Goal: Task Accomplishment & Management: Complete application form

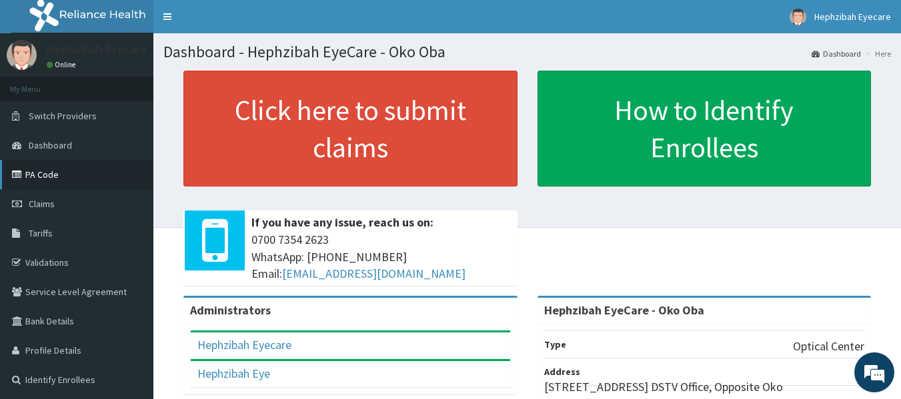
click at [42, 181] on link "PA Code" at bounding box center [76, 174] width 153 height 29
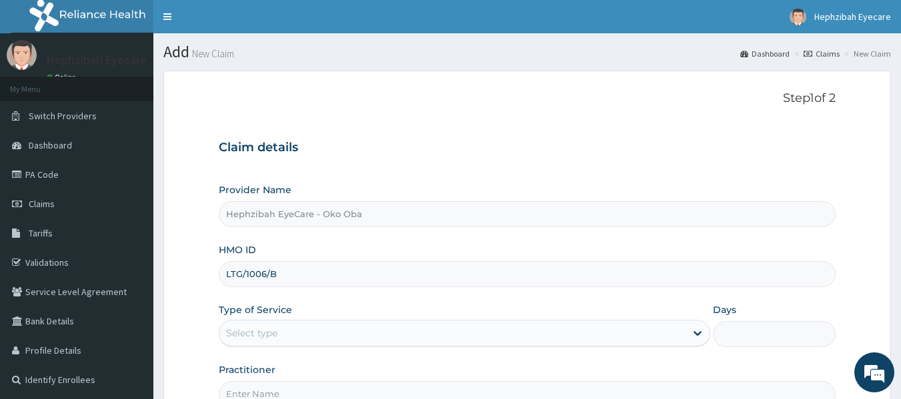
type input "LTG/1006/B"
click at [459, 338] on div "Select type" at bounding box center [452, 333] width 466 height 21
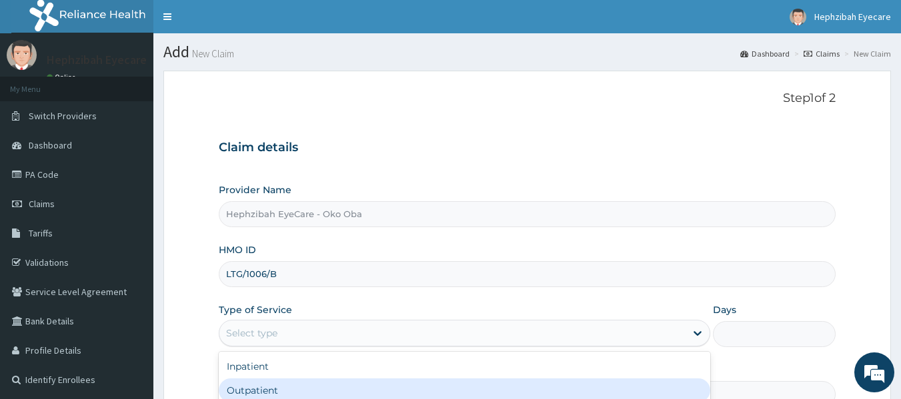
click at [393, 383] on div "Outpatient" at bounding box center [464, 391] width 491 height 24
type input "1"
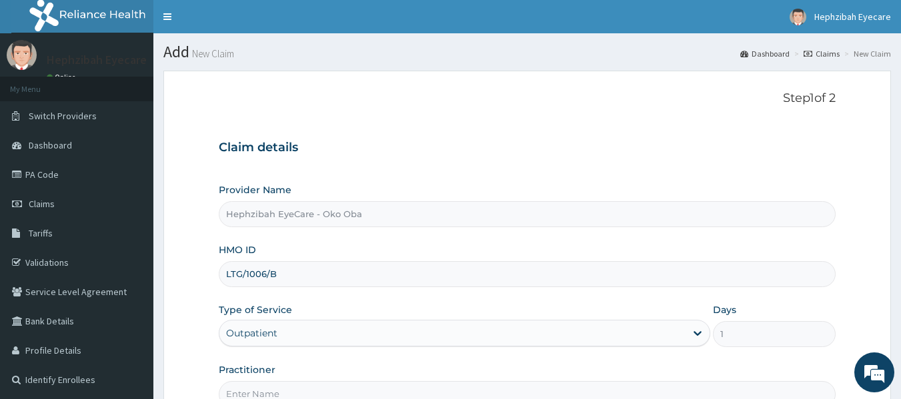
click at [175, 325] on form "Step 1 of 2 Claim details Provider Name Hephzibah EyeCare - Oko Oba HMO ID LTG/…" at bounding box center [526, 287] width 727 height 433
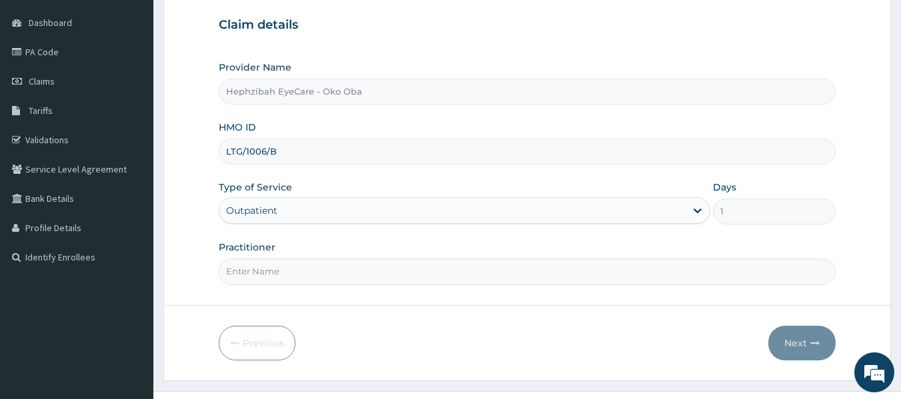
scroll to position [149, 0]
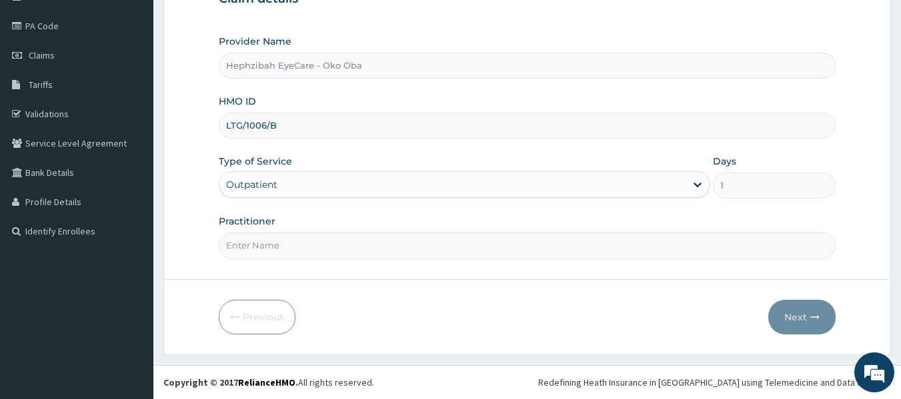
click at [175, 325] on form "Step 1 of 2 Claim details Provider Name Hephzibah EyeCare - Oko Oba HMO ID LTG/…" at bounding box center [526, 138] width 727 height 433
click at [282, 253] on input "Practitioner" at bounding box center [527, 246] width 617 height 26
type input "DR ISIOMA"
click at [800, 314] on button "Next" at bounding box center [801, 317] width 67 height 35
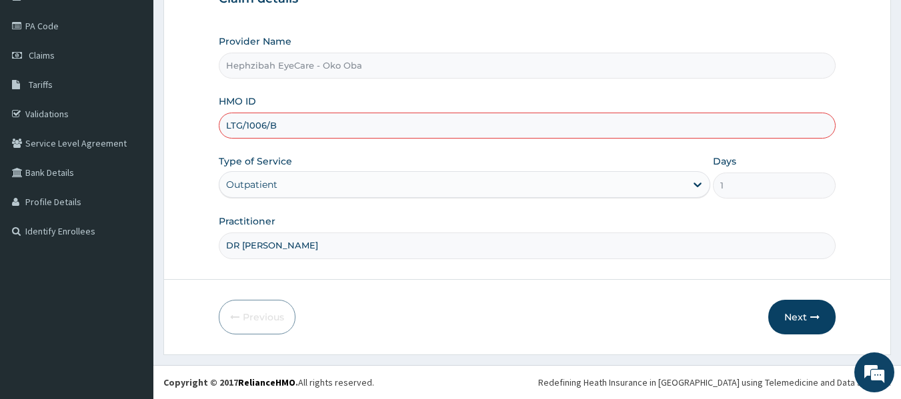
click at [255, 127] on input "LTG/1006/B" at bounding box center [527, 126] width 617 height 26
type input "LTG/10006/B"
click at [798, 310] on button "Next" at bounding box center [801, 317] width 67 height 35
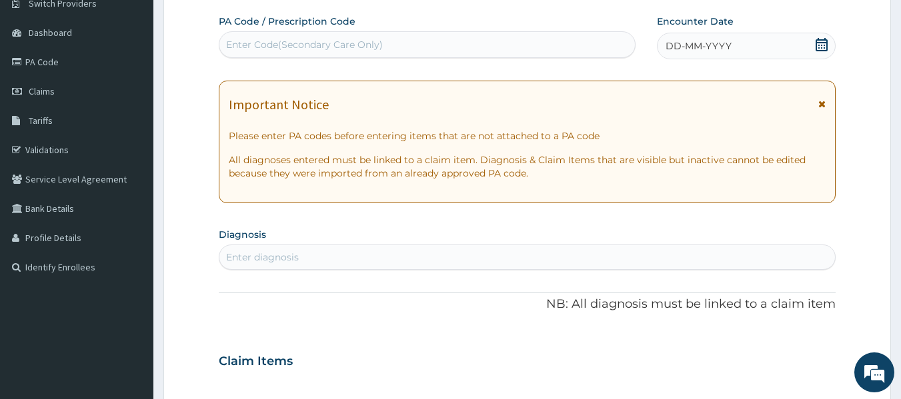
scroll to position [0, 0]
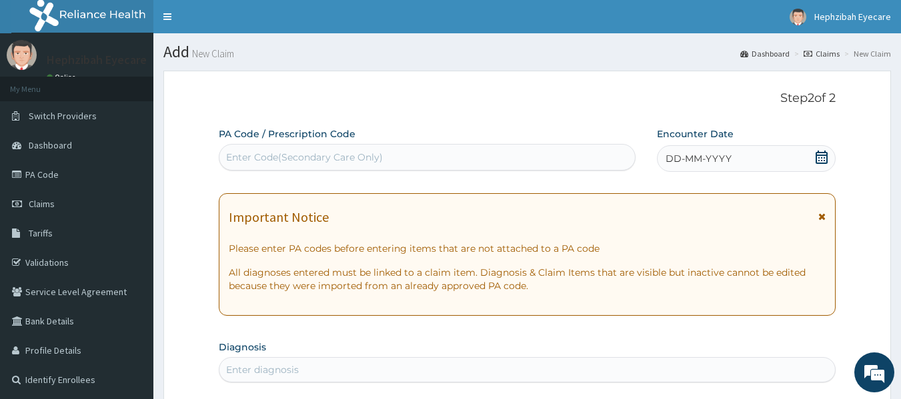
click at [446, 159] on div "Enter Code(Secondary Care Only)" at bounding box center [427, 157] width 416 height 21
paste input "PA/3A8FB2"
type input "PA/3A8FB2"
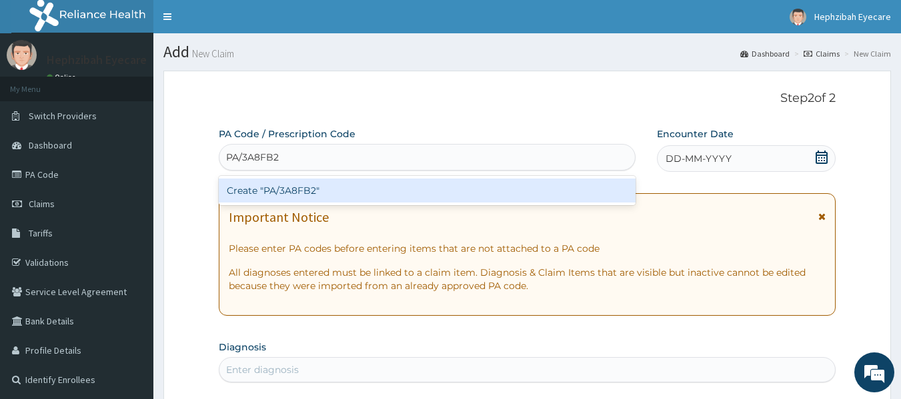
click at [364, 191] on div "Create "PA/3A8FB2"" at bounding box center [427, 191] width 417 height 24
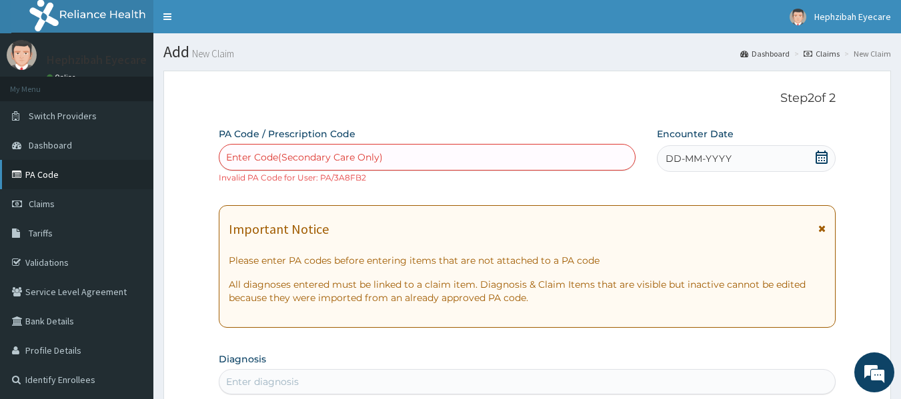
click at [40, 169] on link "PA Code" at bounding box center [76, 174] width 153 height 29
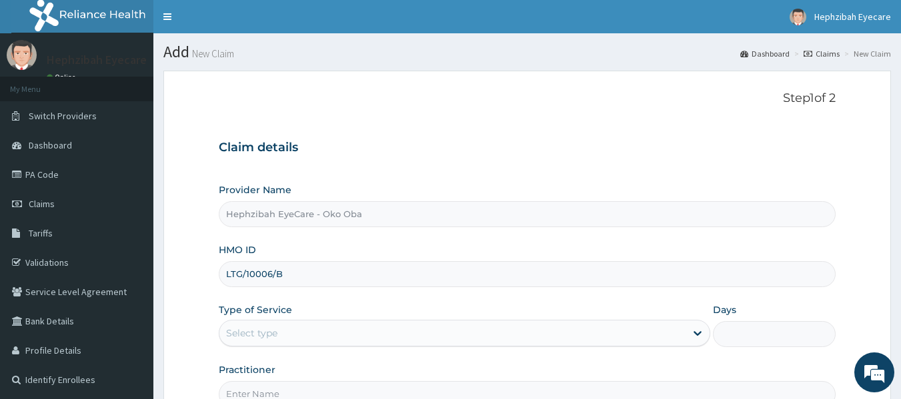
type input "LTG/10006/B"
click at [289, 338] on div "Select type" at bounding box center [452, 333] width 466 height 21
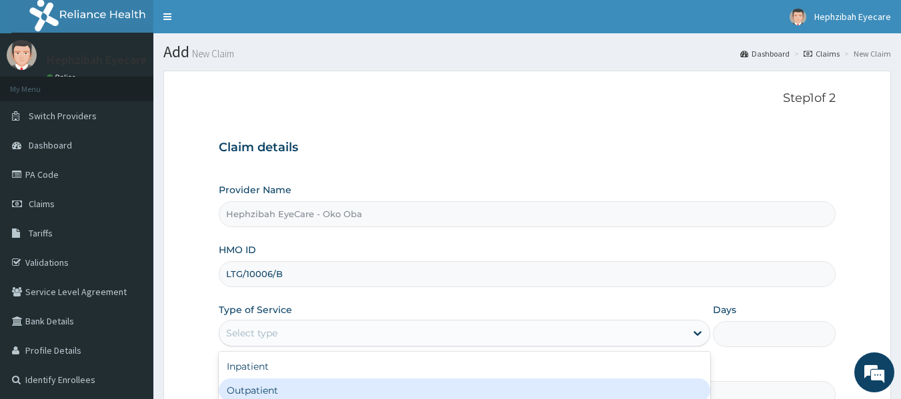
click at [258, 388] on div "Outpatient" at bounding box center [464, 391] width 491 height 24
type input "1"
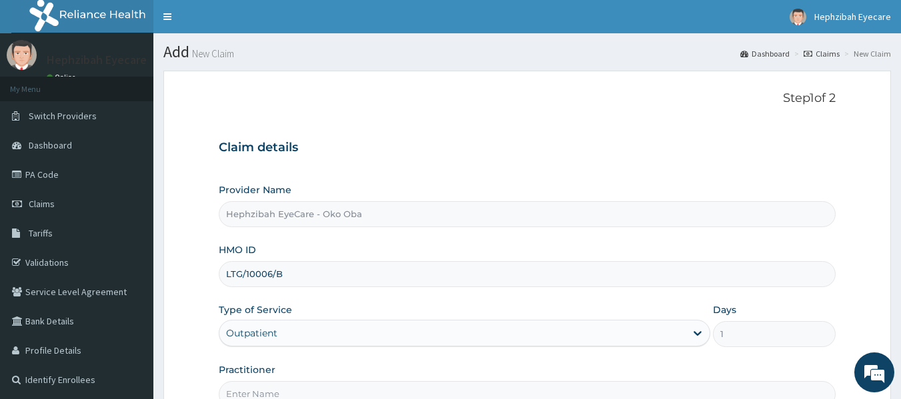
click at [237, 389] on input "Practitioner" at bounding box center [527, 394] width 617 height 26
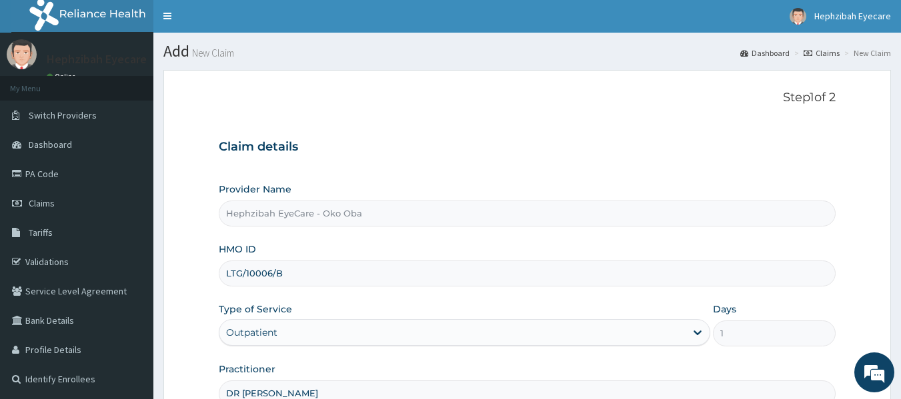
type input "DR ISIOMA"
click at [675, 356] on div "Provider Name Hephzibah EyeCare - Oko Oba HMO ID LTG/10006/B Type of Service Ou…" at bounding box center [527, 295] width 617 height 224
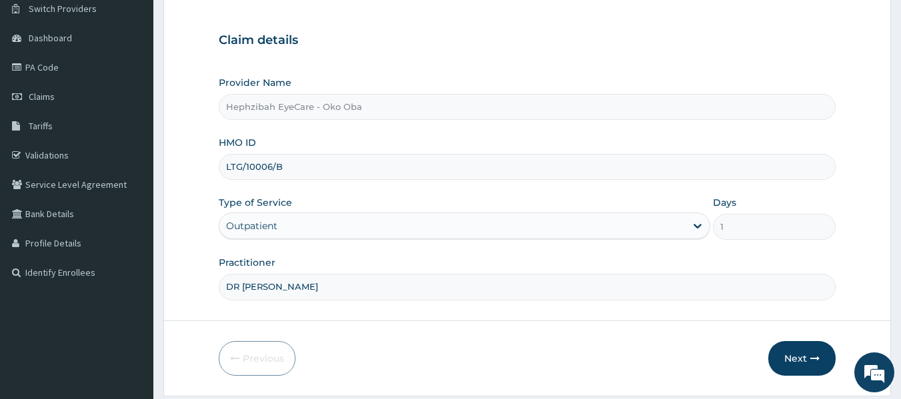
scroll to position [134, 0]
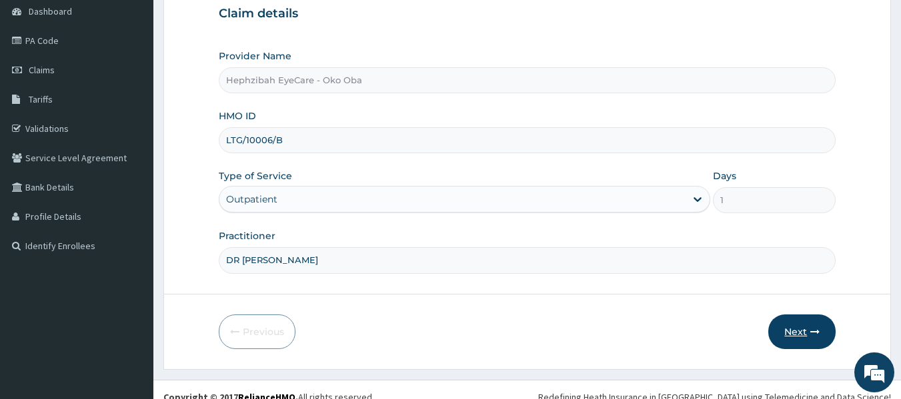
click at [786, 339] on button "Next" at bounding box center [801, 332] width 67 height 35
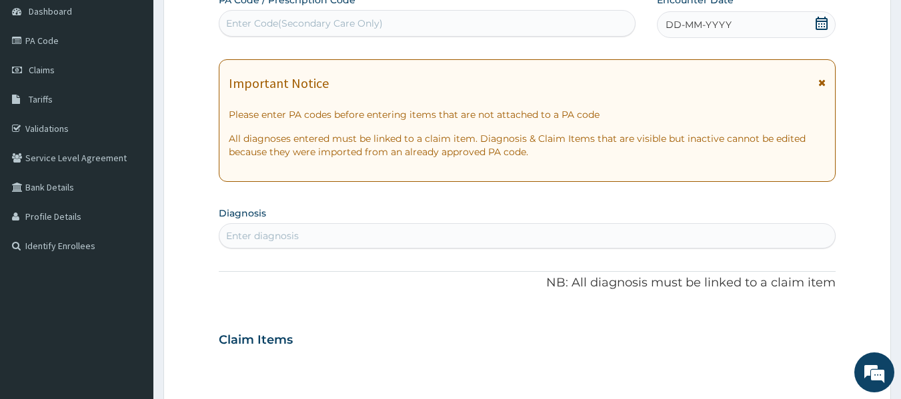
click at [353, 16] on div "Enter Code(Secondary Care Only)" at bounding box center [427, 23] width 416 height 21
paste input "PA/A85C7F"
type input "PA/A85C7F"
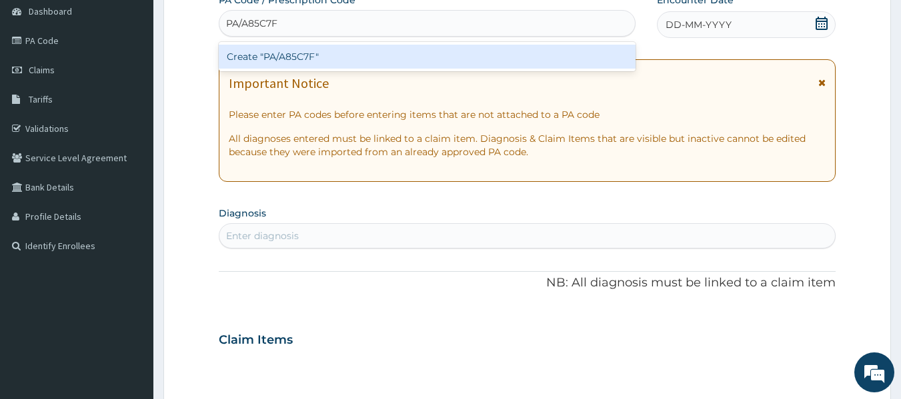
click at [337, 56] on div "Create "PA/A85C7F"" at bounding box center [427, 57] width 417 height 24
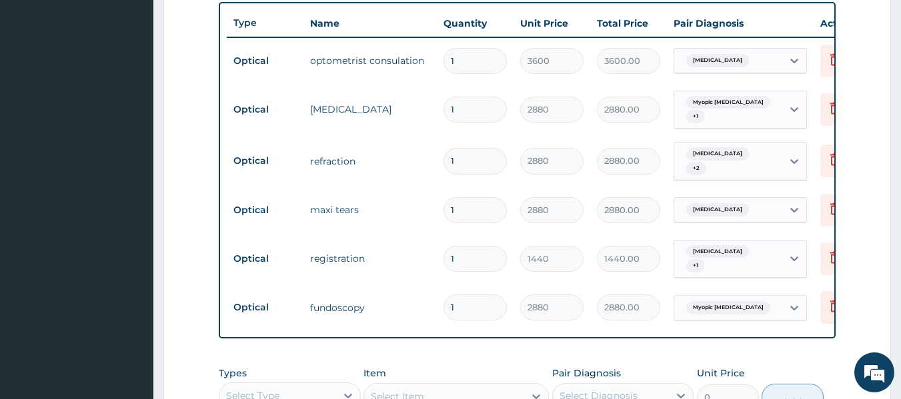
scroll to position [484, 0]
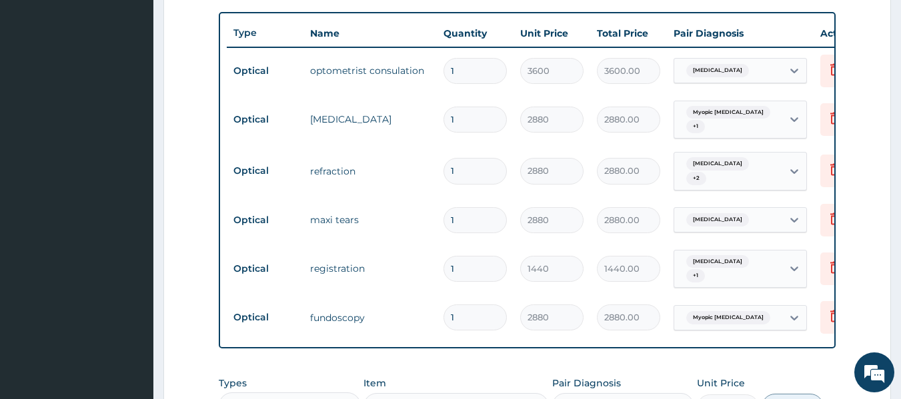
click at [444, 383] on div "Item Select Item" at bounding box center [455, 399] width 185 height 44
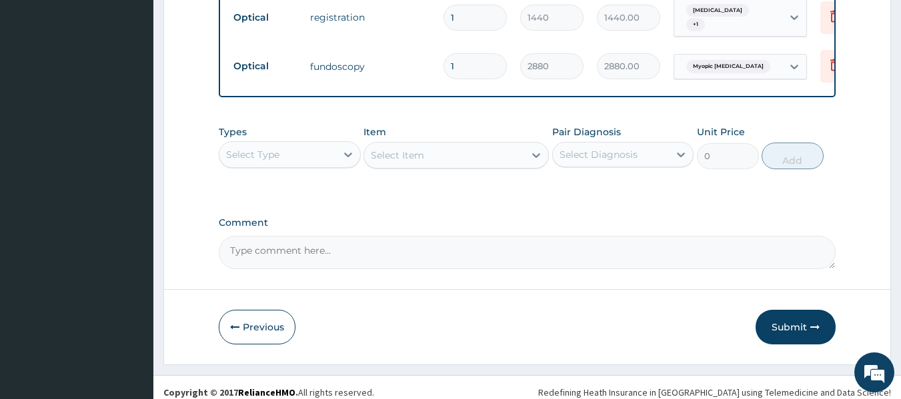
scroll to position [744, 0]
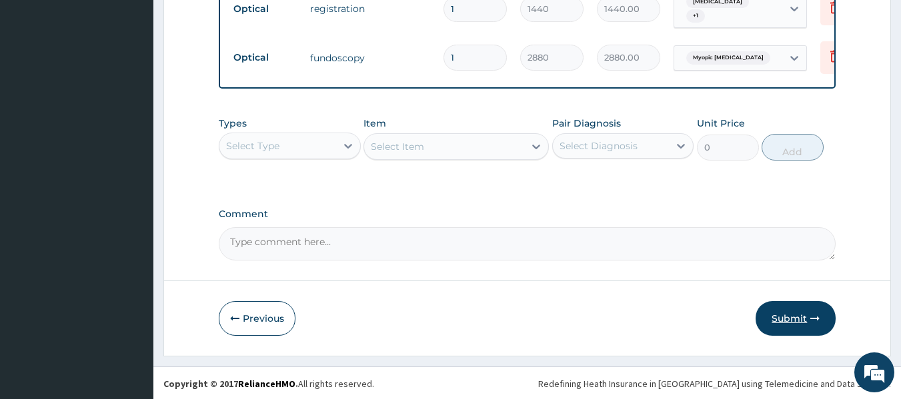
click at [785, 313] on button "Submit" at bounding box center [795, 318] width 80 height 35
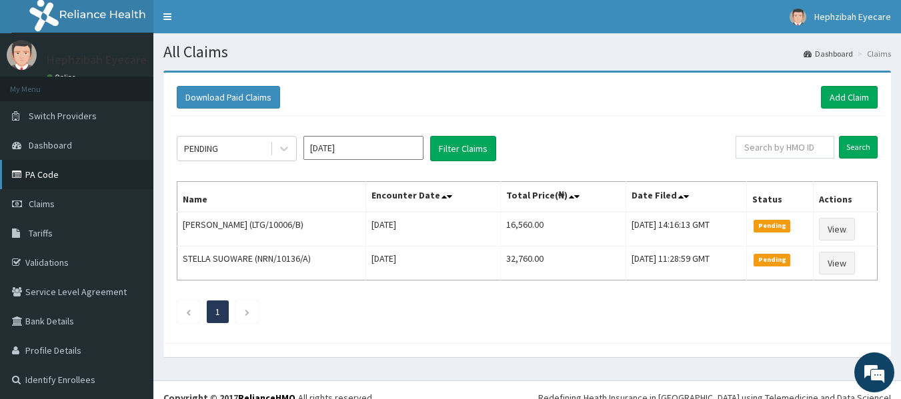
click at [41, 177] on link "PA Code" at bounding box center [76, 174] width 153 height 29
click at [855, 97] on link "Add Claim" at bounding box center [849, 97] width 57 height 23
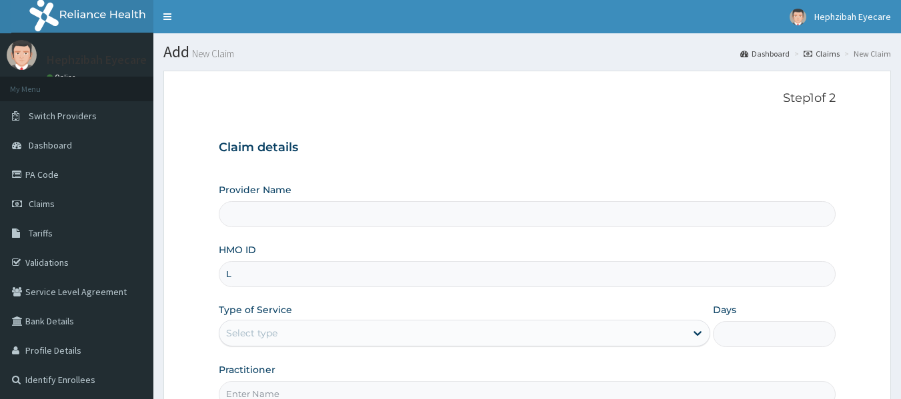
type input "LX"
type input "Hephzibah EyeCare - Oko Oba"
type input "LXX/10009/A"
click at [285, 330] on div "Select type" at bounding box center [452, 333] width 466 height 21
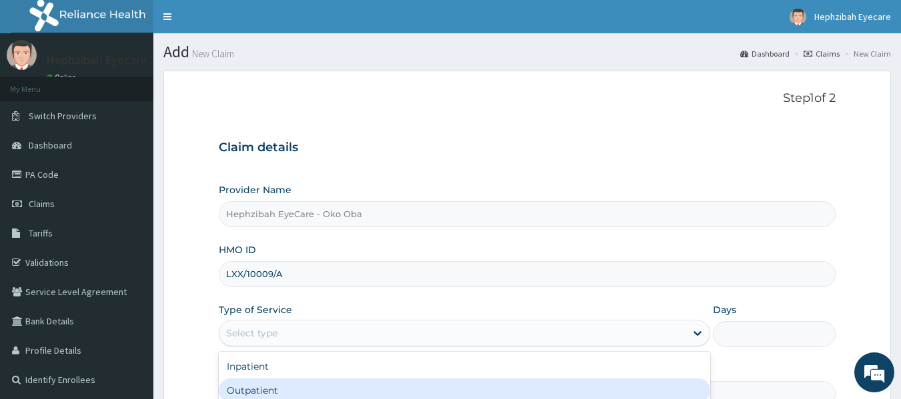
click at [261, 386] on div "Outpatient" at bounding box center [464, 391] width 491 height 24
type input "1"
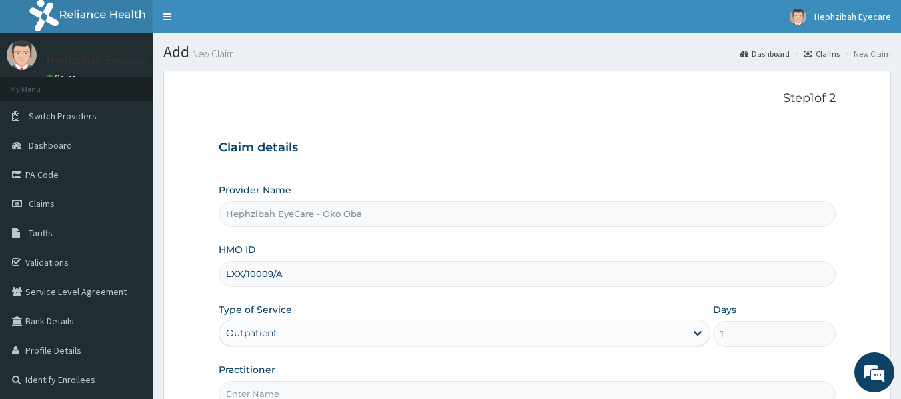
click at [197, 385] on form "Step 1 of 2 Claim details Provider Name Hephzibah EyeCare - Oko Oba HMO ID LXX/…" at bounding box center [526, 287] width 727 height 433
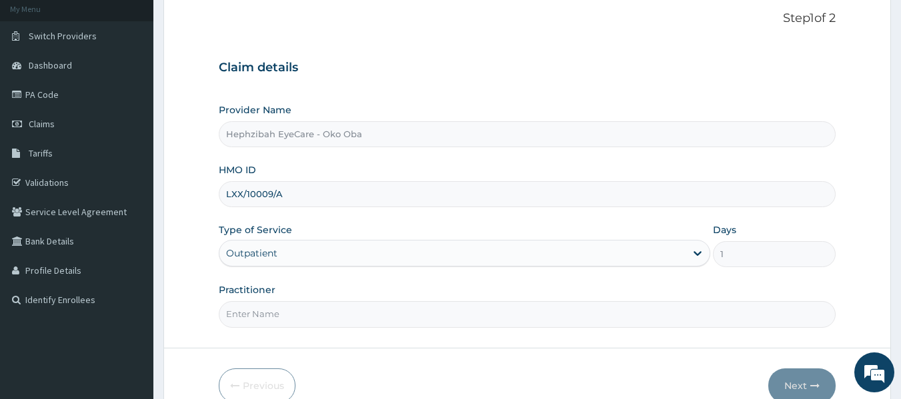
click at [255, 315] on input "Practitioner" at bounding box center [527, 314] width 617 height 26
type input "DR EXCEL"
click at [795, 380] on button "Next" at bounding box center [801, 386] width 67 height 35
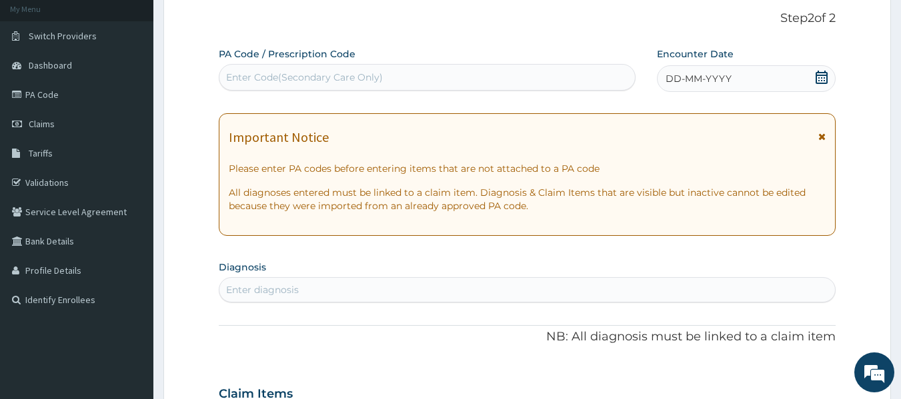
click at [379, 77] on div "Enter Code(Secondary Care Only)" at bounding box center [304, 77] width 157 height 13
paste input "PA/5DCBCF"
type input "PA/5DCBCF"
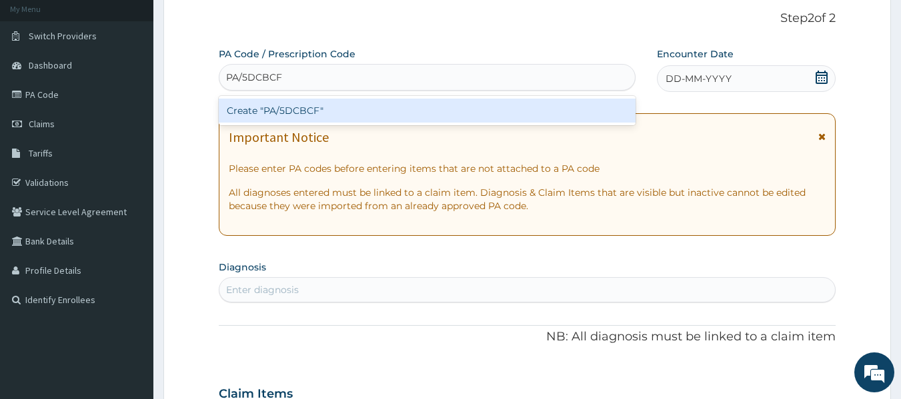
click at [350, 117] on div "Create "PA/5DCBCF"" at bounding box center [427, 111] width 417 height 24
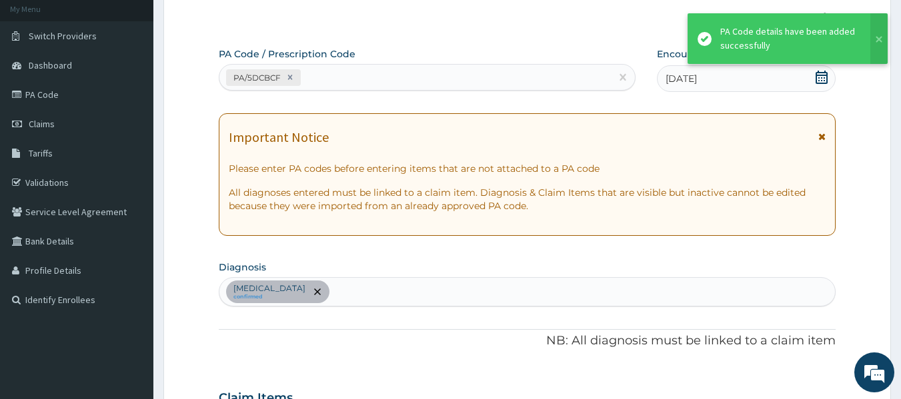
scroll to position [493, 0]
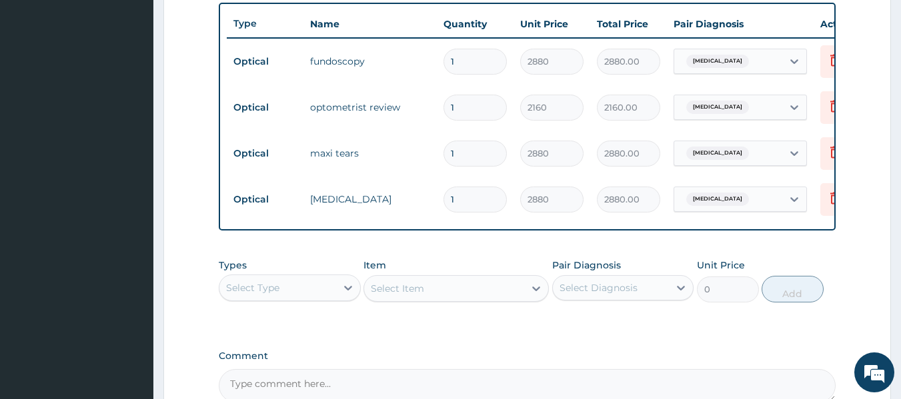
type input "0"
type input "0.00"
click at [629, 345] on div "PA Code / Prescription Code PA/5DCBCF Encounter Date 11-08-2025 Important Notic…" at bounding box center [527, 18] width 617 height 769
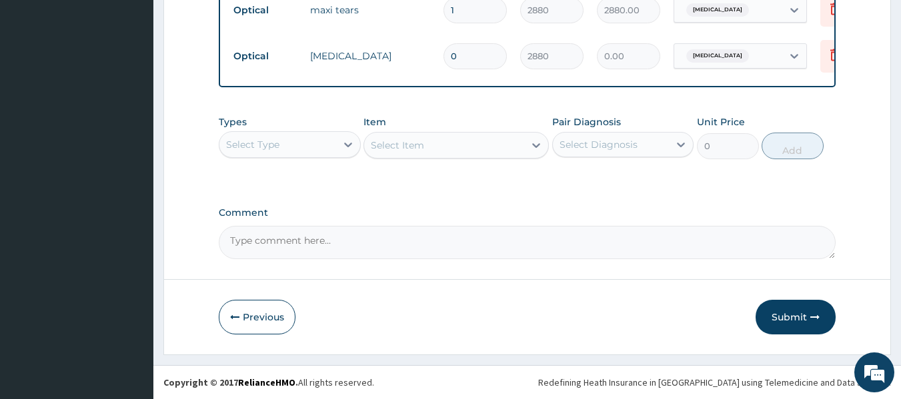
scroll to position [647, 0]
click at [787, 315] on button "Submit" at bounding box center [795, 317] width 80 height 35
click at [487, 45] on input "0" at bounding box center [474, 56] width 63 height 26
type input "1"
type input "2880.00"
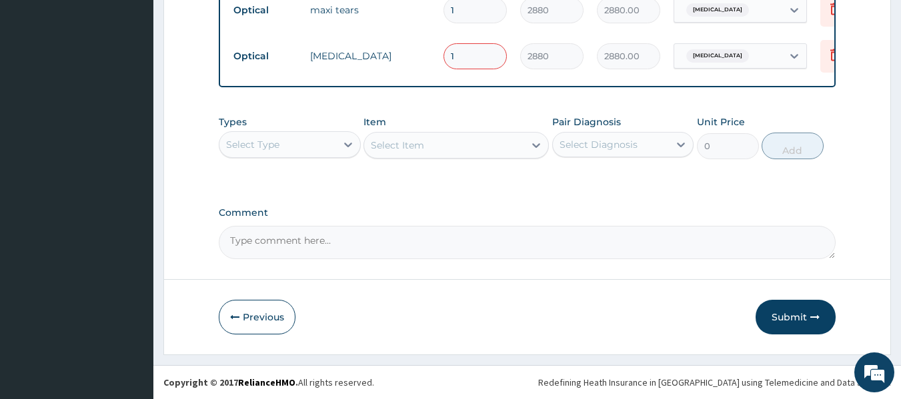
type input "1"
click at [567, 209] on label "Comment" at bounding box center [527, 212] width 617 height 11
click at [567, 226] on textarea "Comment" at bounding box center [527, 242] width 617 height 33
click at [792, 312] on button "Submit" at bounding box center [795, 317] width 80 height 35
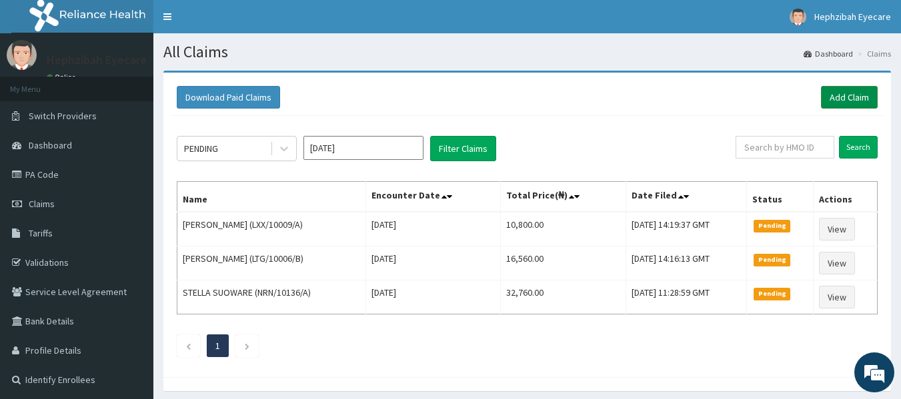
click at [846, 99] on link "Add Claim" at bounding box center [849, 97] width 57 height 23
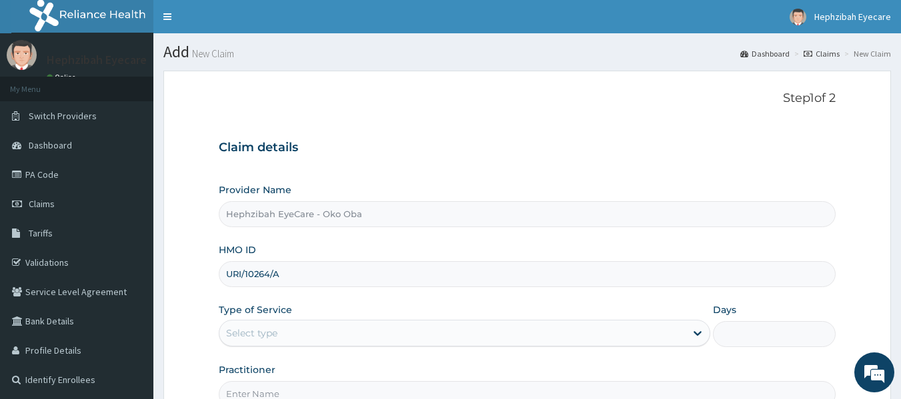
type input "URI/10264/A"
click at [439, 327] on div "Select type" at bounding box center [452, 333] width 466 height 21
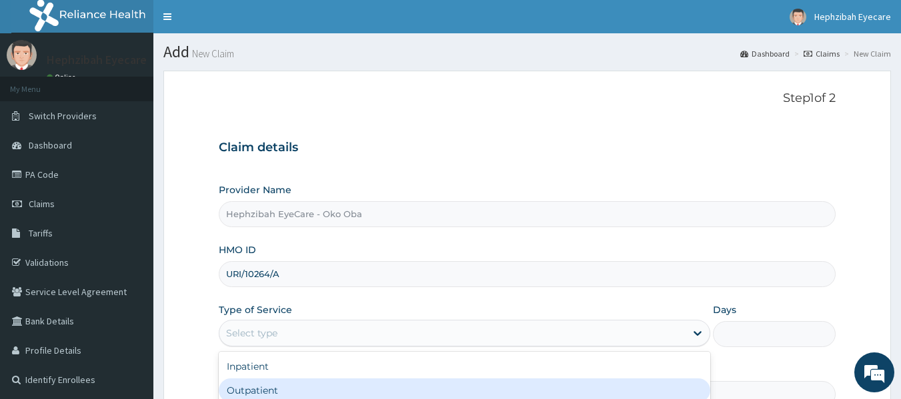
click at [389, 383] on div "Outpatient" at bounding box center [464, 391] width 491 height 24
type input "1"
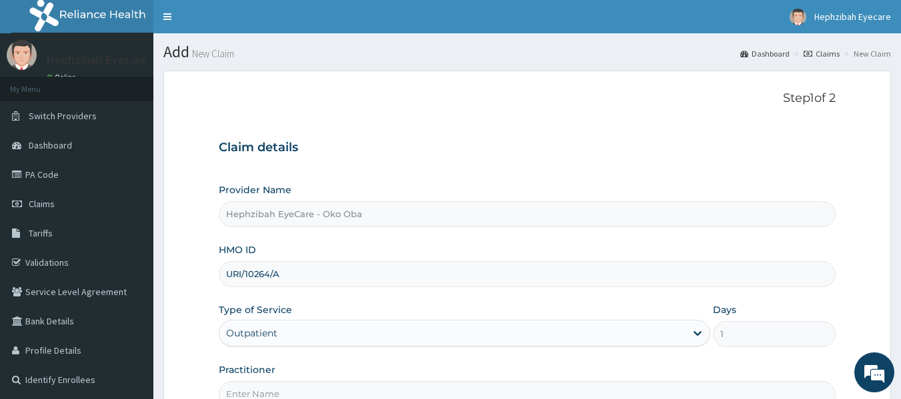
click at [685, 361] on div "Provider Name Hephzibah EyeCare - Oko Oba HMO ID URI/10264/A Type of Service op…" at bounding box center [527, 295] width 617 height 224
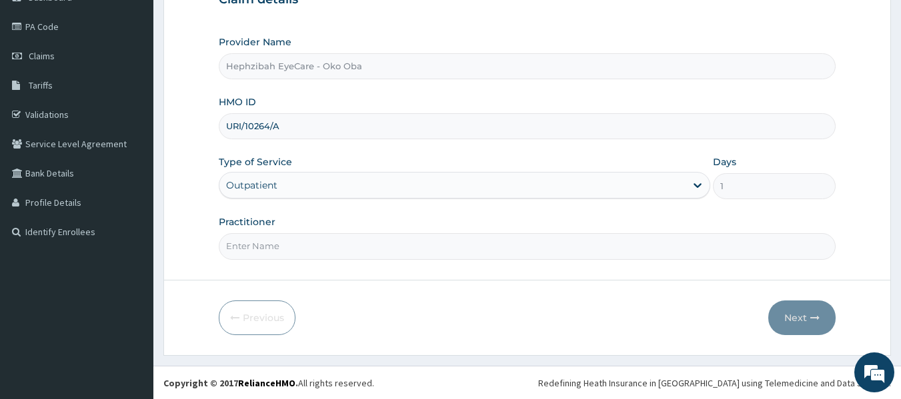
scroll to position [149, 0]
click at [433, 233] on input "Practitioner" at bounding box center [527, 246] width 617 height 26
type input "DR EXCEL"
click at [789, 321] on button "Next" at bounding box center [801, 317] width 67 height 35
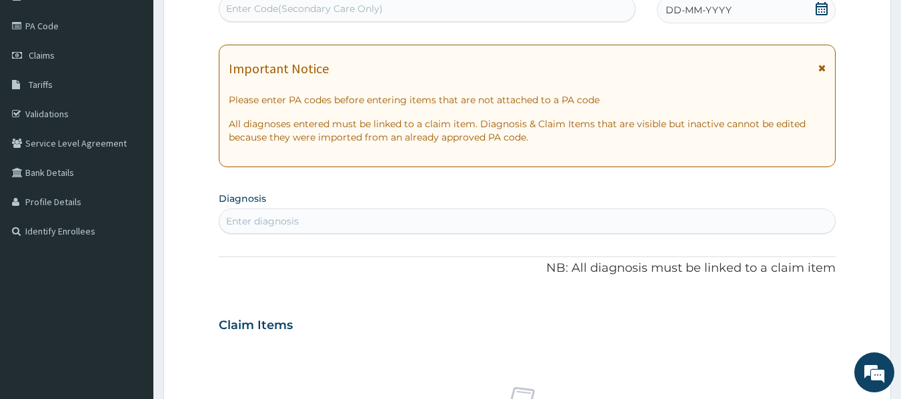
click at [327, 1] on div "Enter Code(Secondary Care Only)" at bounding box center [427, 8] width 416 height 21
paste input "PA/3C550A"
type input "PA/3C550A"
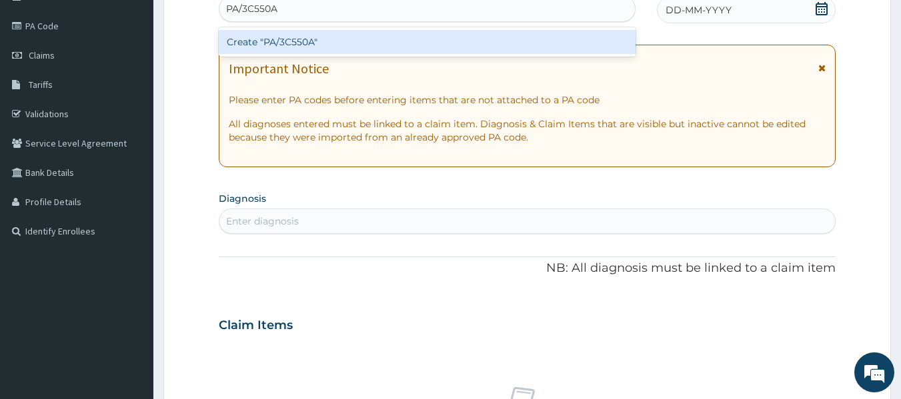
click at [309, 40] on div "Create "PA/3C550A"" at bounding box center [427, 42] width 417 height 24
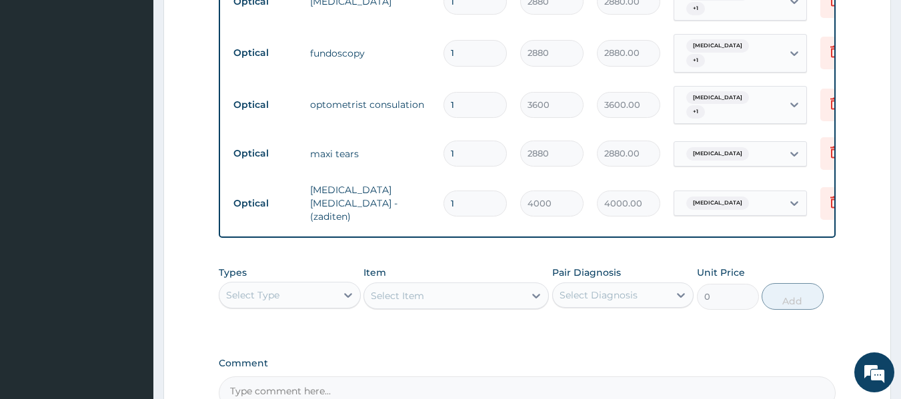
scroll to position [356, 0]
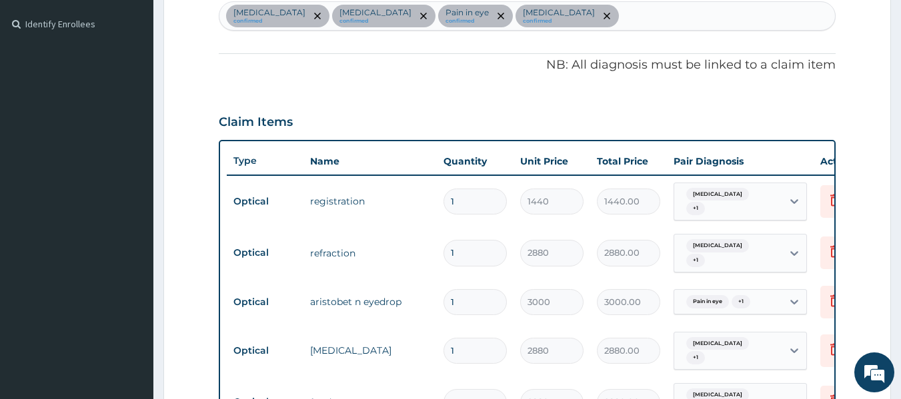
type input "0"
type input "0.00"
type input "1"
type input "4000.00"
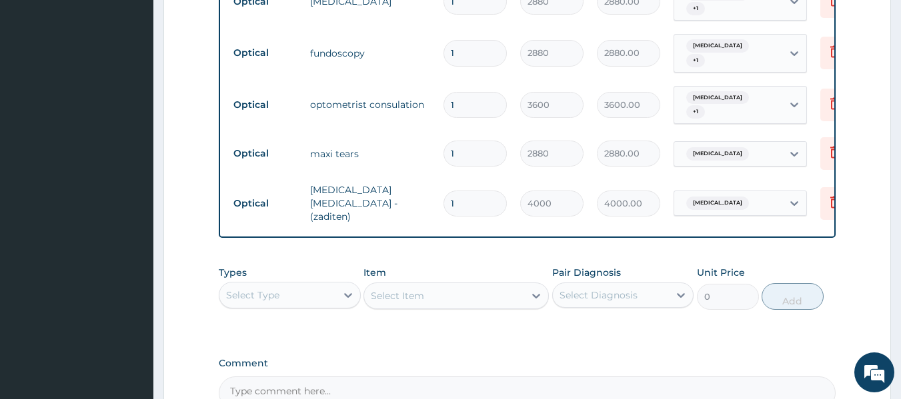
click at [562, 337] on div "Types Select Type Item Select Item Pair Diagnosis Select Diagnosis Unit Price 0…" at bounding box center [527, 297] width 617 height 77
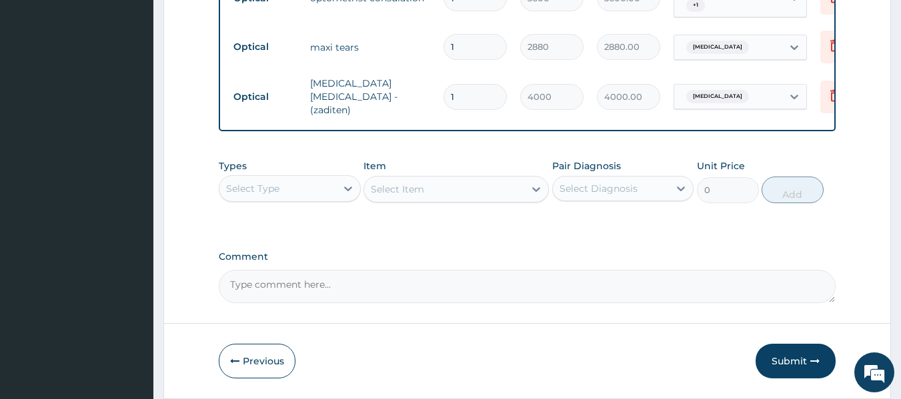
scroll to position [839, 0]
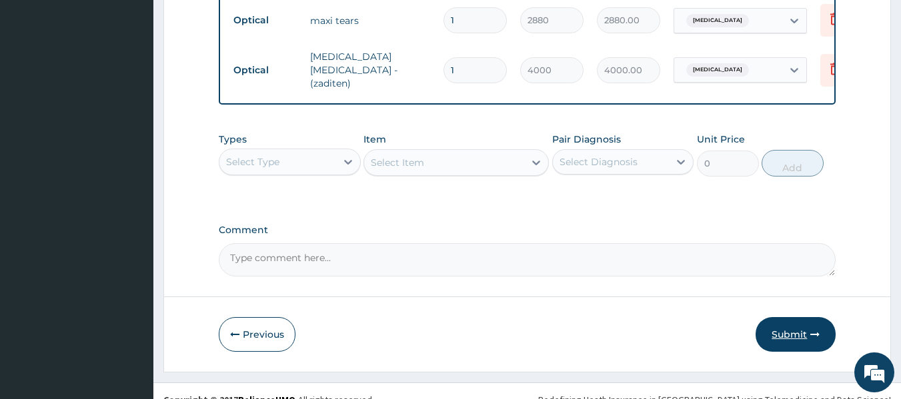
click at [786, 334] on button "Submit" at bounding box center [795, 334] width 80 height 35
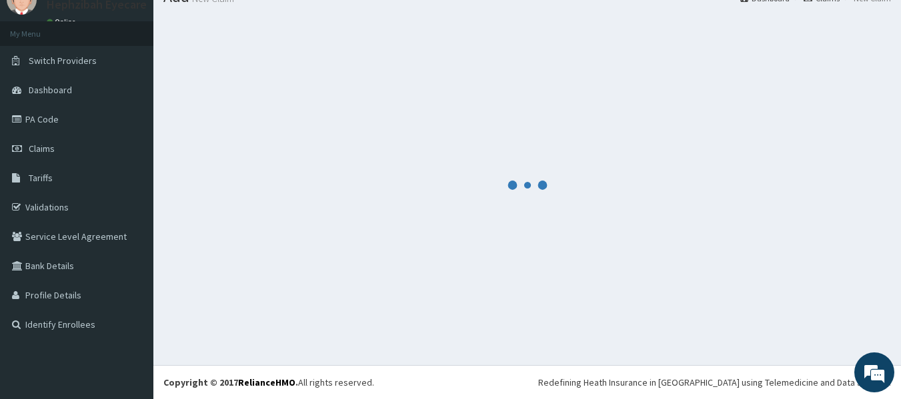
scroll to position [55, 0]
click at [53, 144] on span "Claims" at bounding box center [42, 149] width 26 height 12
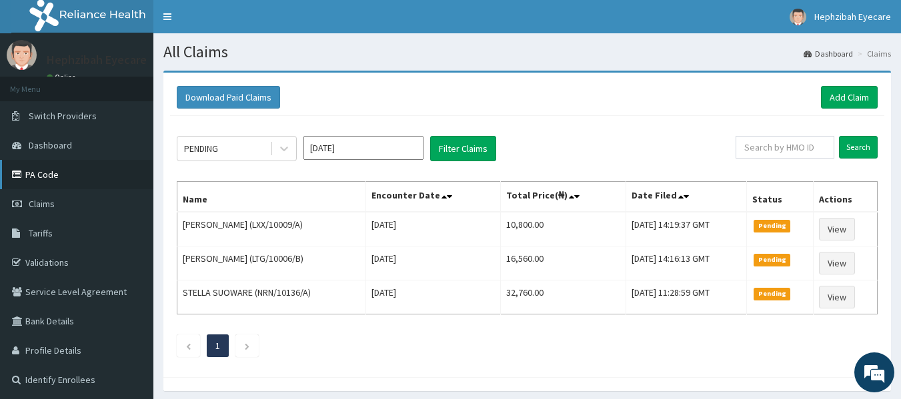
click at [41, 172] on link "PA Code" at bounding box center [76, 174] width 153 height 29
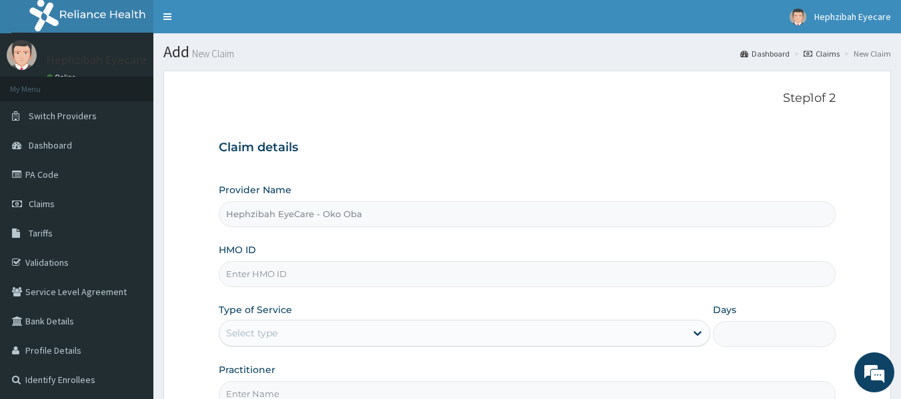
click at [331, 275] on input "HMO ID" at bounding box center [527, 274] width 617 height 26
type input "URI/10264/A"
click at [310, 337] on div "Select type" at bounding box center [452, 333] width 466 height 21
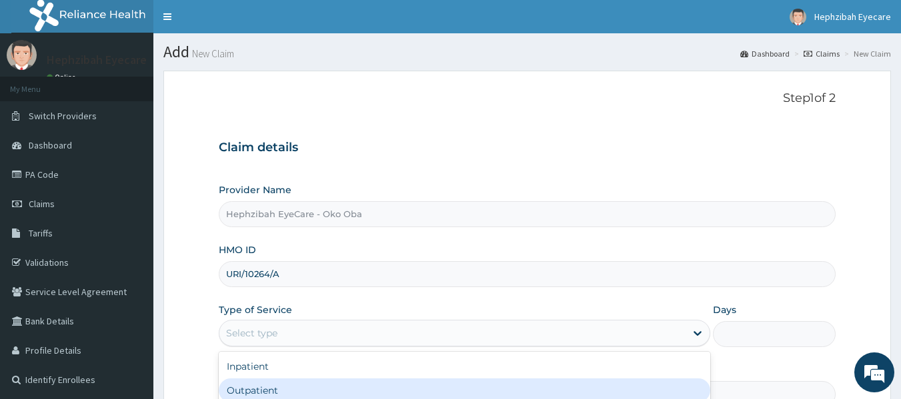
click at [293, 395] on div "Outpatient" at bounding box center [464, 391] width 491 height 24
type input "1"
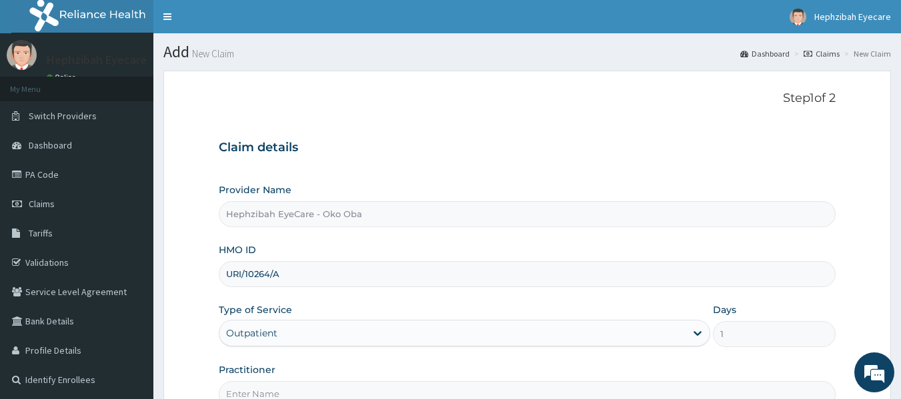
click at [305, 393] on input "Practitioner" at bounding box center [527, 394] width 617 height 26
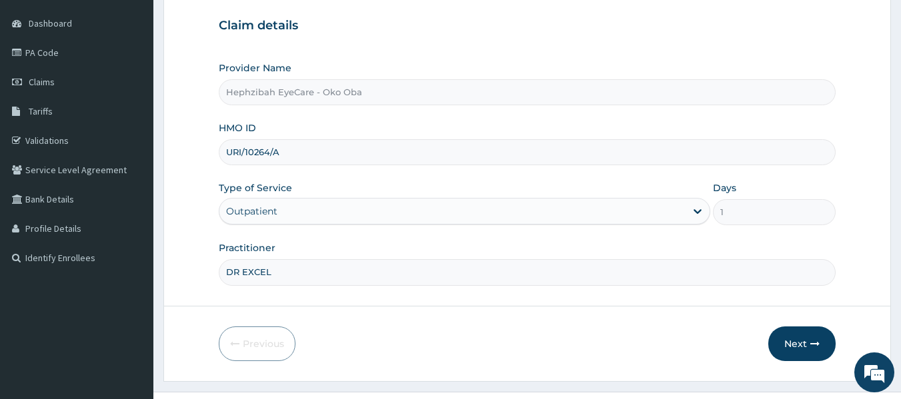
scroll to position [149, 0]
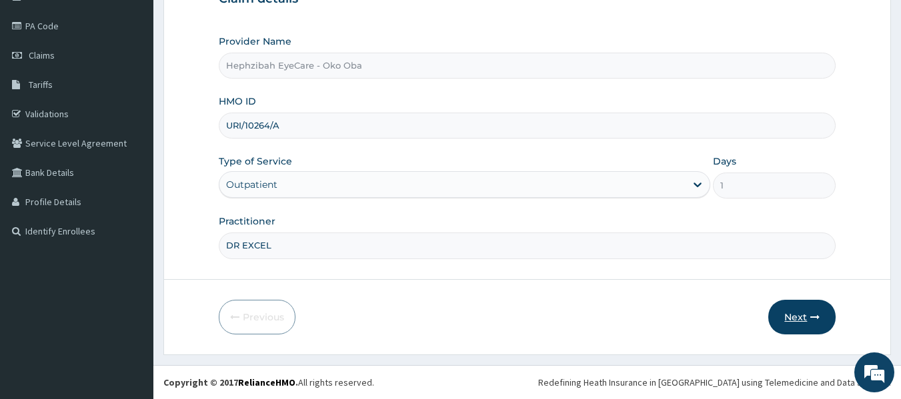
type input "DR EXCEL"
click at [813, 319] on icon "button" at bounding box center [814, 317] width 9 height 9
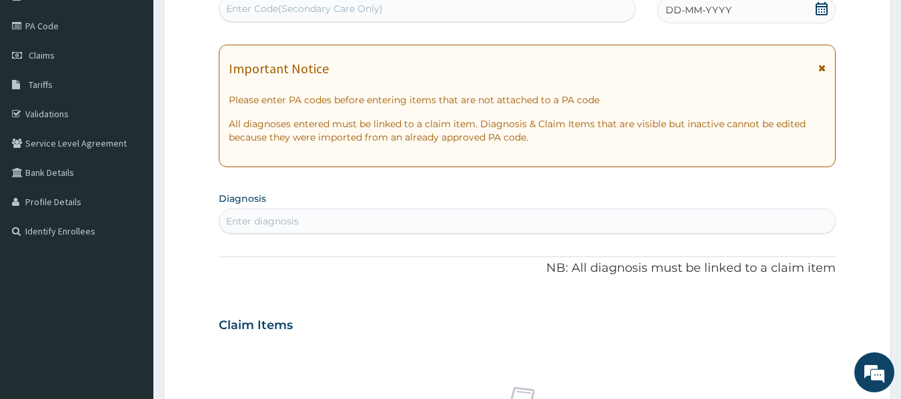
click at [321, 5] on div "Enter Code(Secondary Care Only)" at bounding box center [304, 8] width 157 height 13
paste input "PA/3C550A"
type input "PA/3C550A"
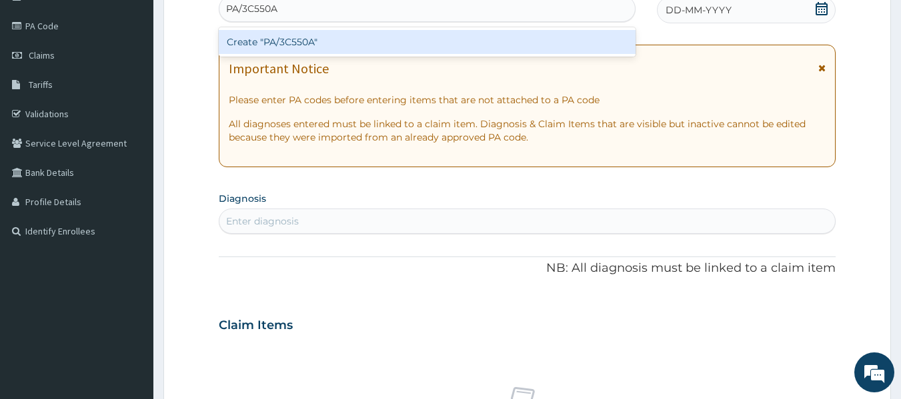
click at [289, 42] on div "Create "PA/3C550A"" at bounding box center [427, 42] width 417 height 24
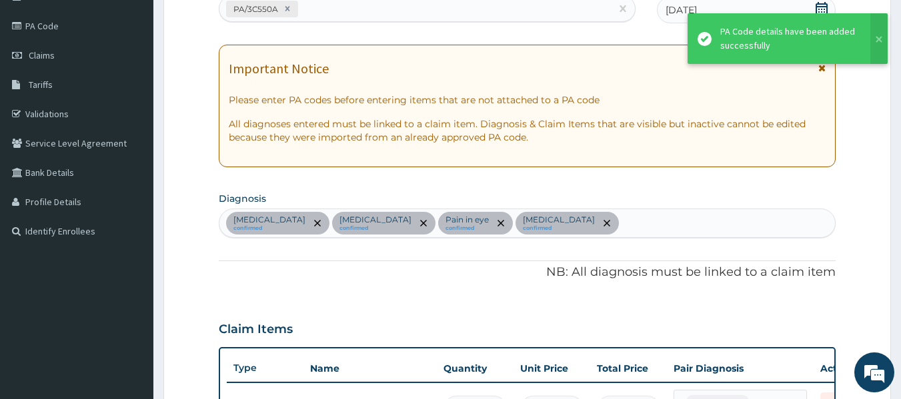
scroll to position [705, 0]
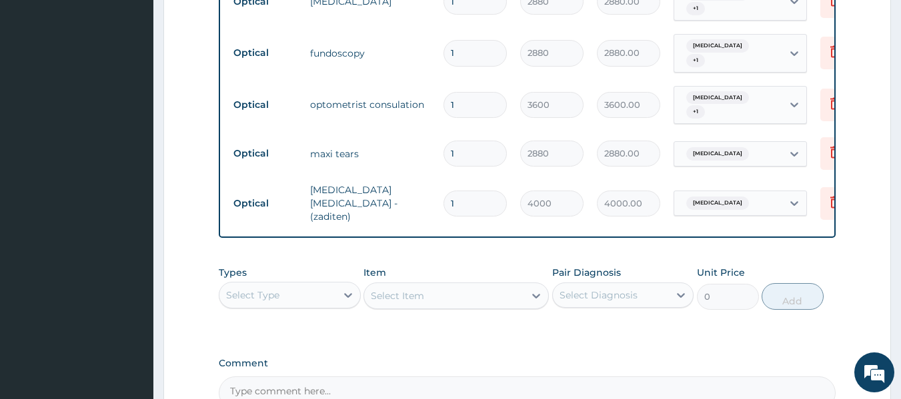
click at [641, 327] on div "Types Select Type Item Select Item Pair Diagnosis Select Diagnosis Unit Price 0…" at bounding box center [527, 297] width 617 height 77
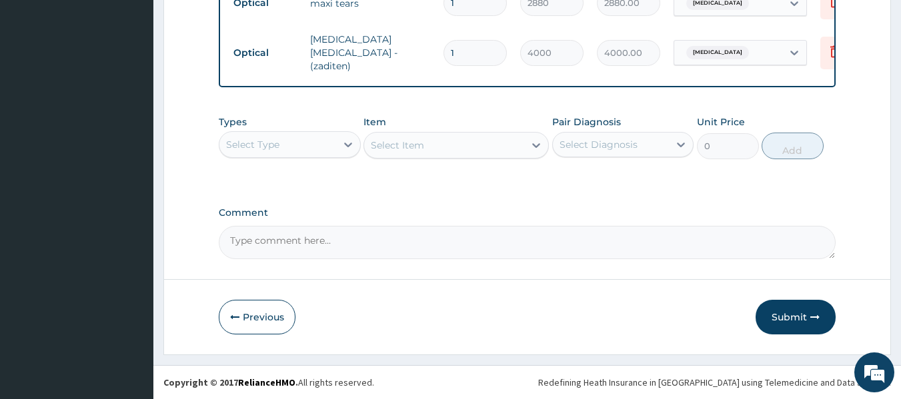
scroll to position [859, 0]
click at [777, 319] on button "Submit" at bounding box center [795, 317] width 80 height 35
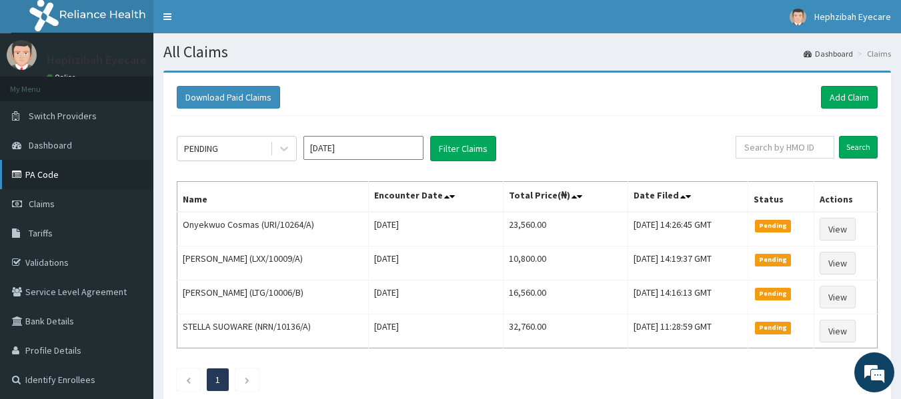
click at [34, 177] on link "PA Code" at bounding box center [76, 174] width 153 height 29
click at [833, 98] on link "Add Claim" at bounding box center [849, 97] width 57 height 23
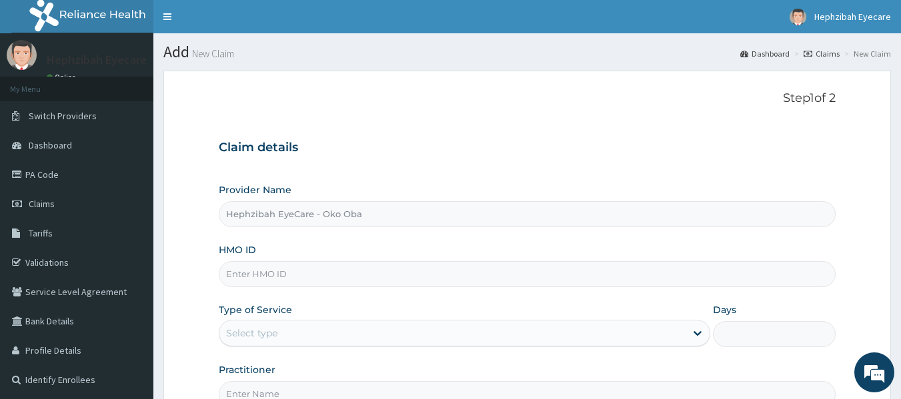
click at [311, 279] on input "HMO ID" at bounding box center [527, 274] width 617 height 26
type input "XCR/10070/B"
click at [261, 339] on div "Select type" at bounding box center [251, 333] width 51 height 13
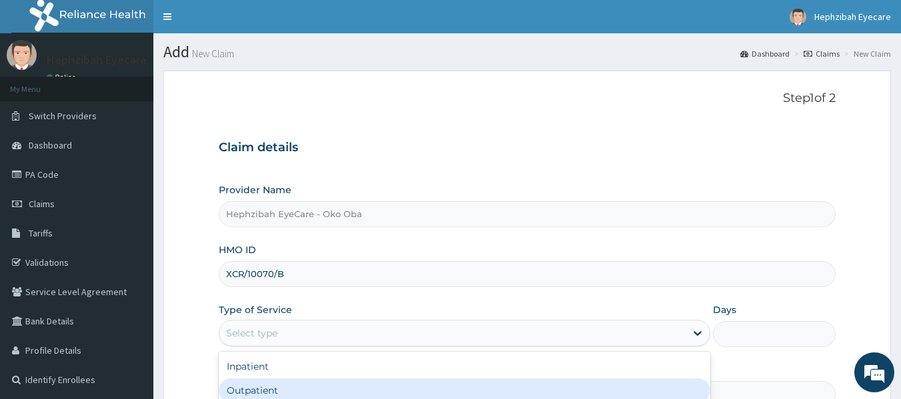
click at [248, 387] on div "Outpatient" at bounding box center [464, 391] width 491 height 24
type input "1"
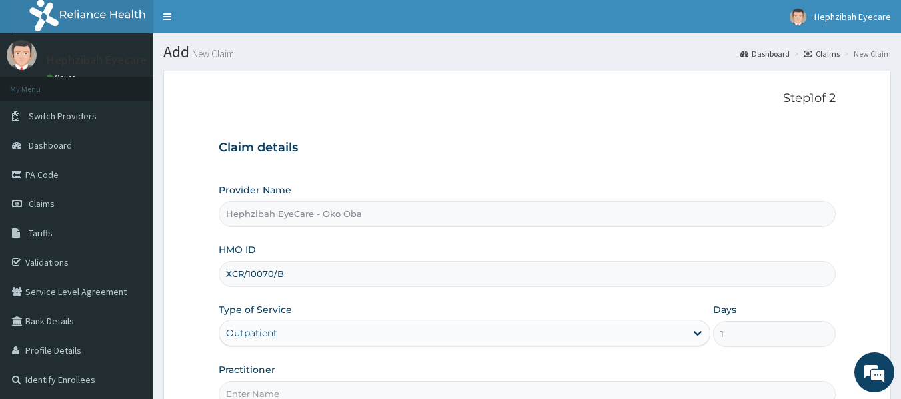
click at [251, 388] on input "Practitioner" at bounding box center [527, 394] width 617 height 26
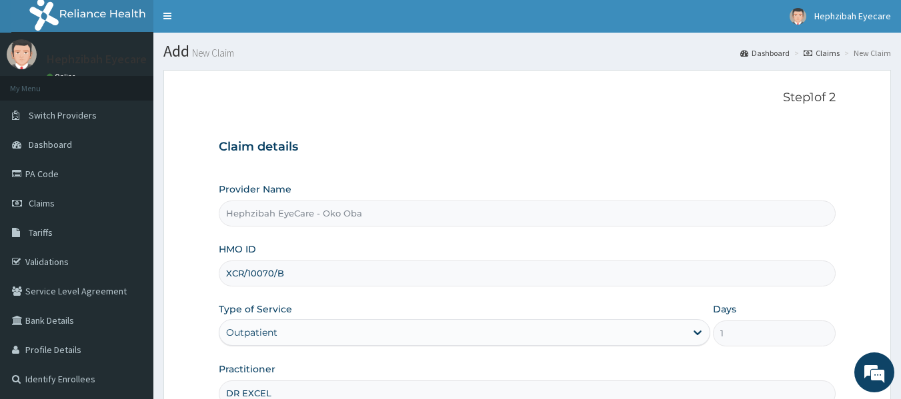
click at [461, 381] on input "DR EXCEL" at bounding box center [527, 394] width 617 height 26
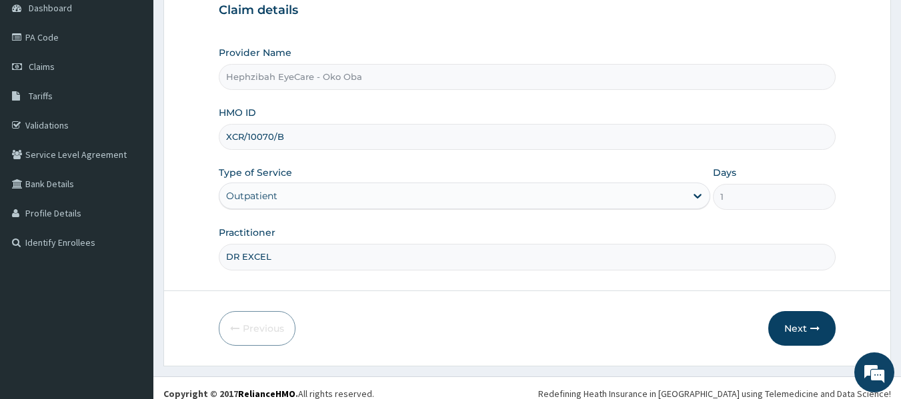
scroll to position [149, 0]
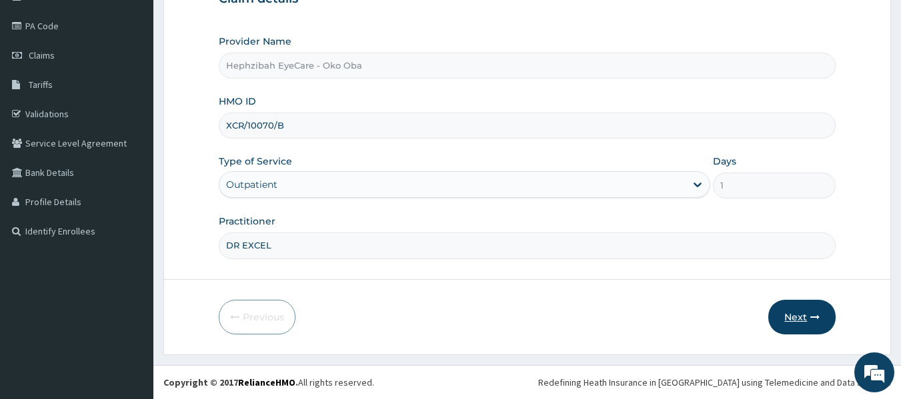
type input "DR EXCEL"
click at [798, 321] on button "Next" at bounding box center [801, 317] width 67 height 35
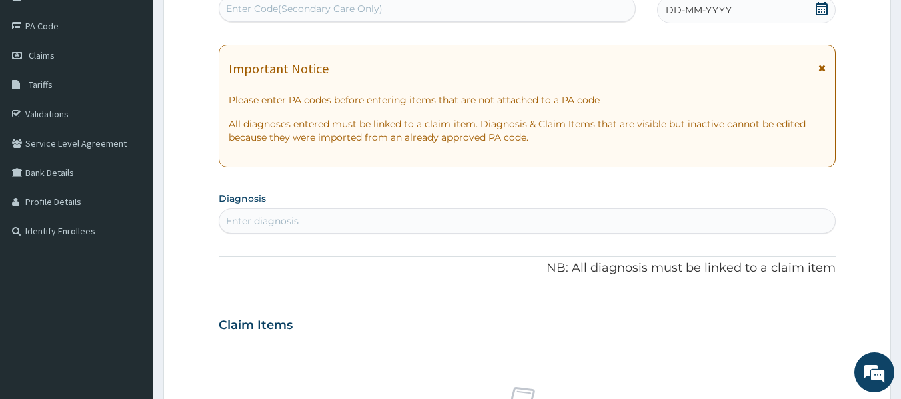
click at [281, 3] on div "Enter Code(Secondary Care Only)" at bounding box center [304, 8] width 157 height 13
paste input "PA/18EC4E"
type input "PA/18EC4E"
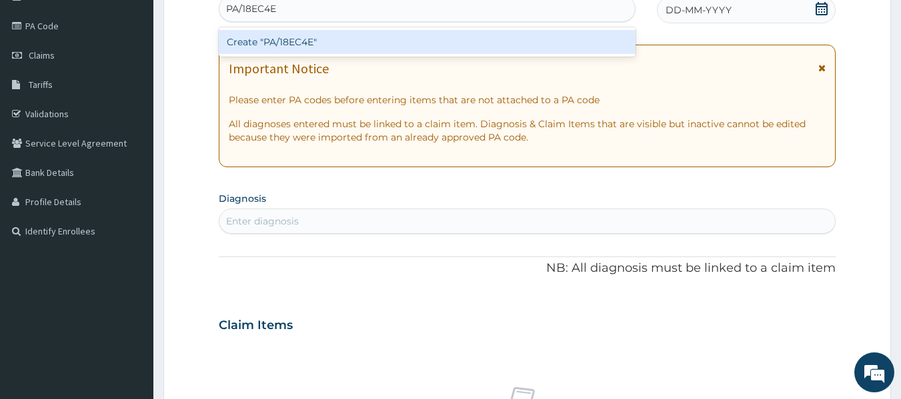
click at [275, 42] on div "Create "PA/18EC4E"" at bounding box center [427, 42] width 417 height 24
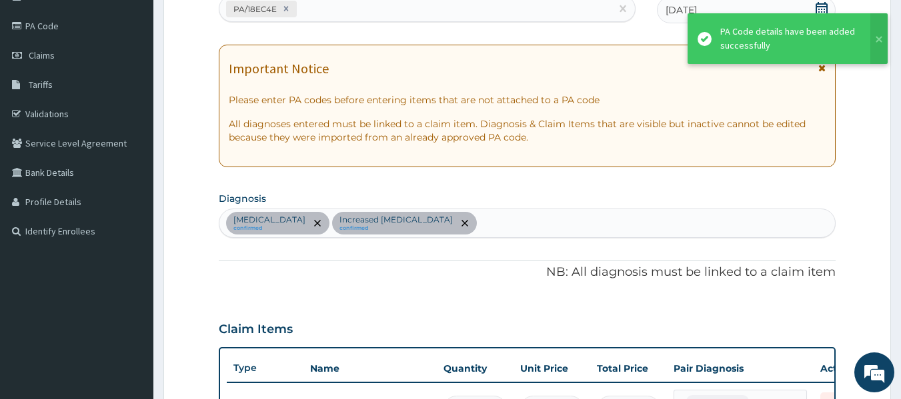
scroll to position [539, 0]
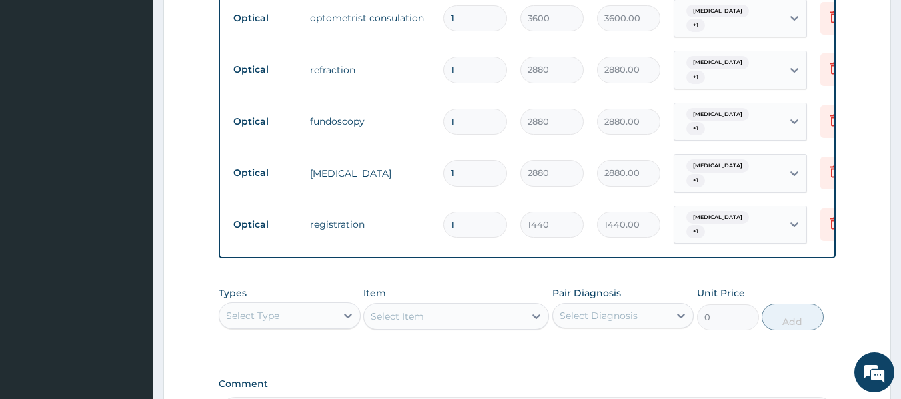
type input "0"
type input "0.00"
type input "1"
type input "1440.00"
type input "0"
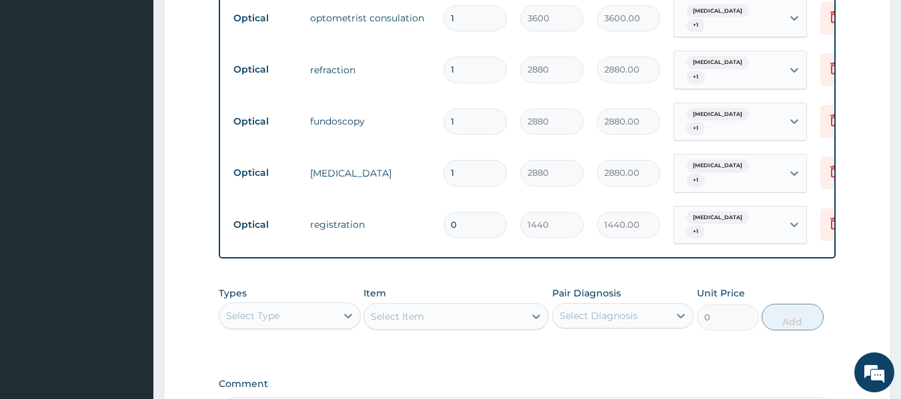
type input "0.00"
type input "1"
type input "1440.00"
click at [403, 108] on td "fundoscopy" at bounding box center [369, 121] width 133 height 27
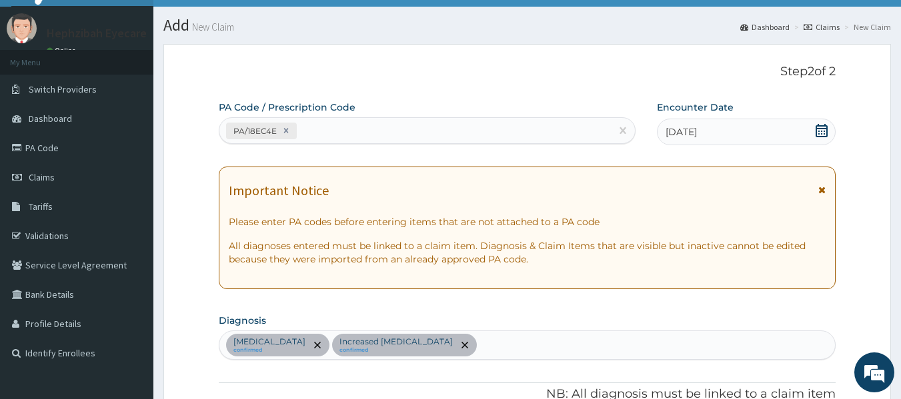
scroll to position [6, 0]
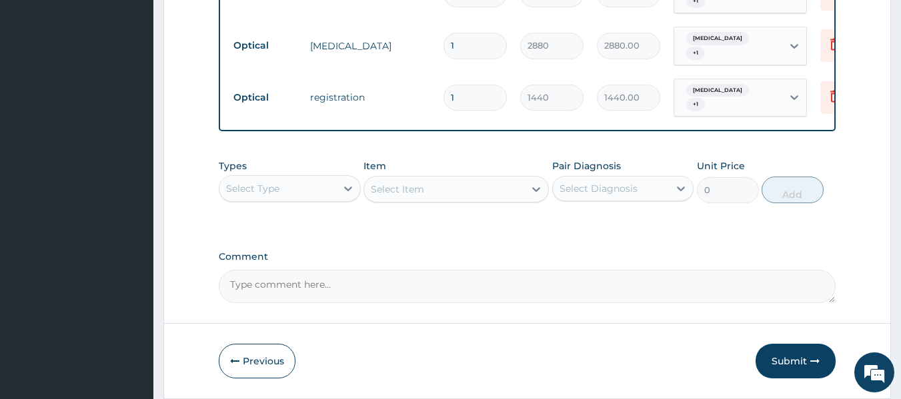
scroll to position [693, 0]
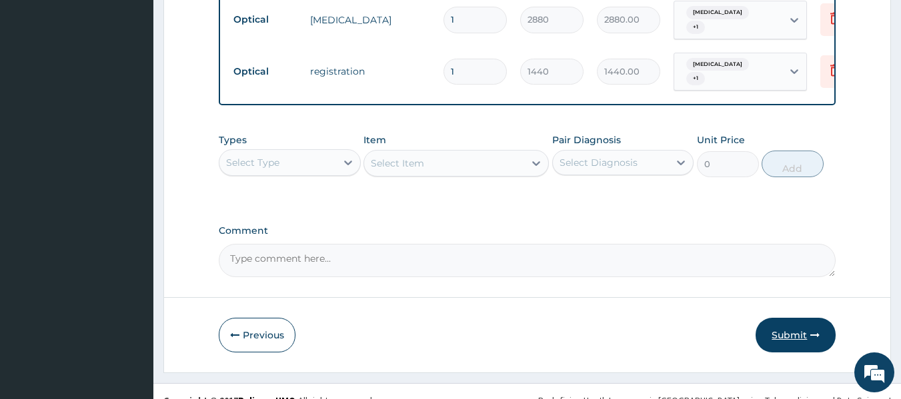
click at [788, 318] on button "Submit" at bounding box center [795, 335] width 80 height 35
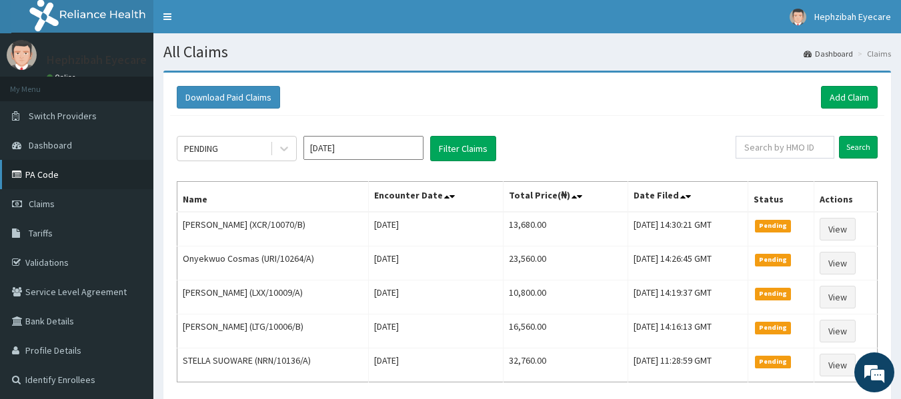
click at [42, 174] on link "PA Code" at bounding box center [76, 174] width 153 height 29
click at [860, 96] on link "Add Claim" at bounding box center [849, 97] width 57 height 23
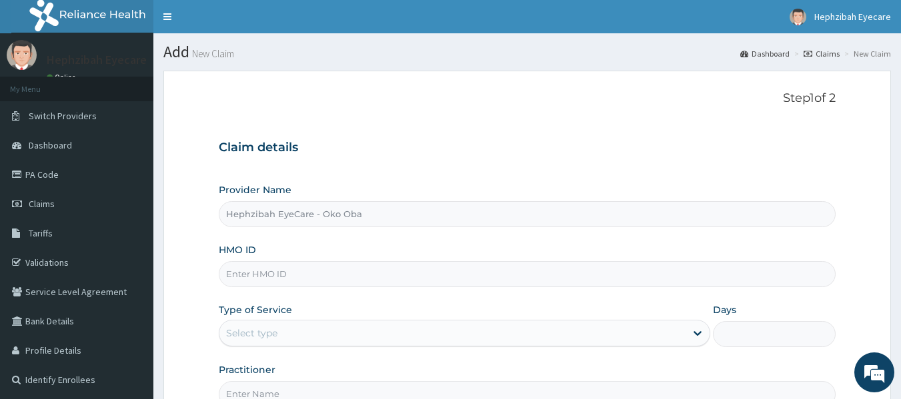
click at [244, 278] on input "HMO ID" at bounding box center [527, 274] width 617 height 26
type input "XCR/10070/A"
click at [273, 334] on div "Select type" at bounding box center [251, 333] width 51 height 13
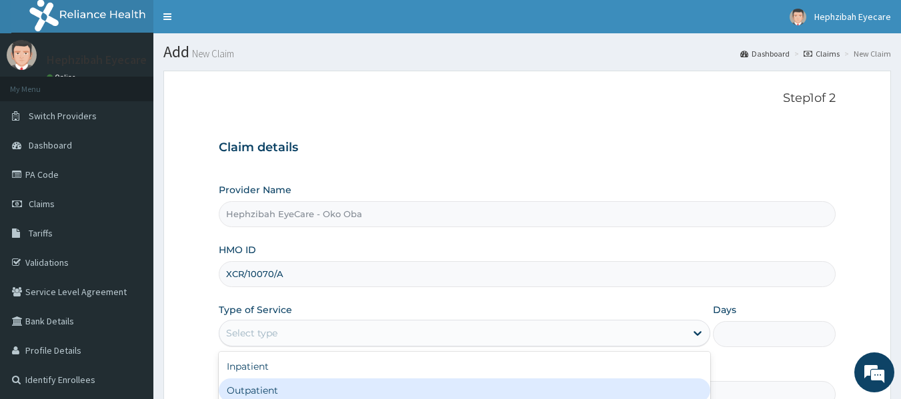
click at [267, 386] on div "Outpatient" at bounding box center [464, 391] width 491 height 24
type input "1"
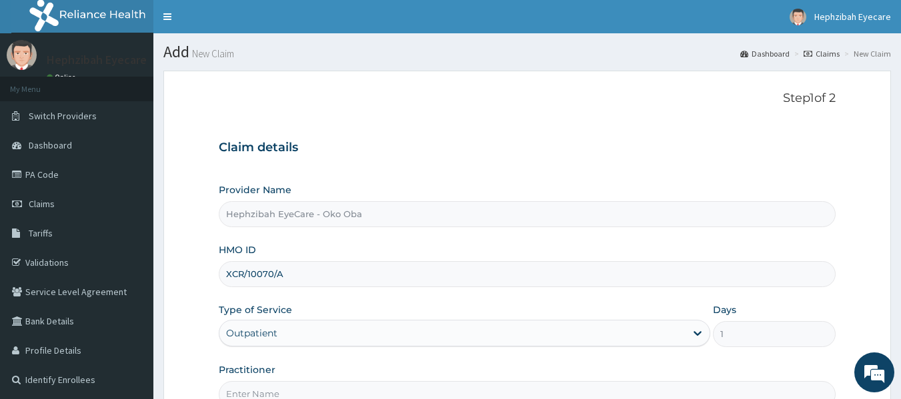
click at [273, 399] on input "Practitioner" at bounding box center [527, 394] width 617 height 26
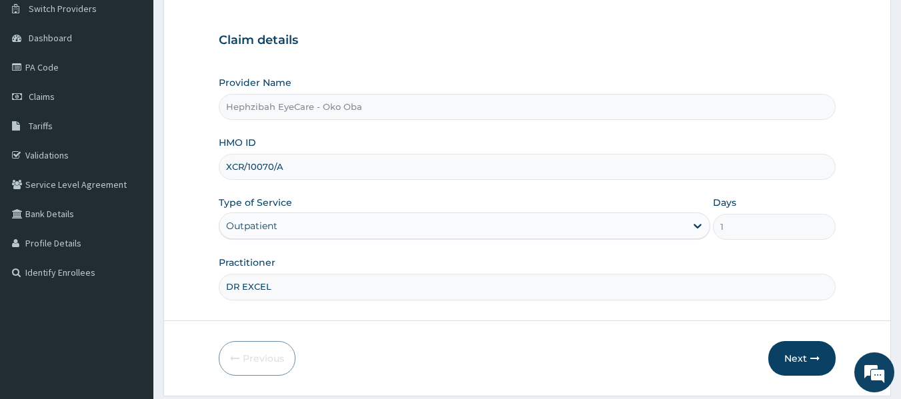
scroll to position [134, 0]
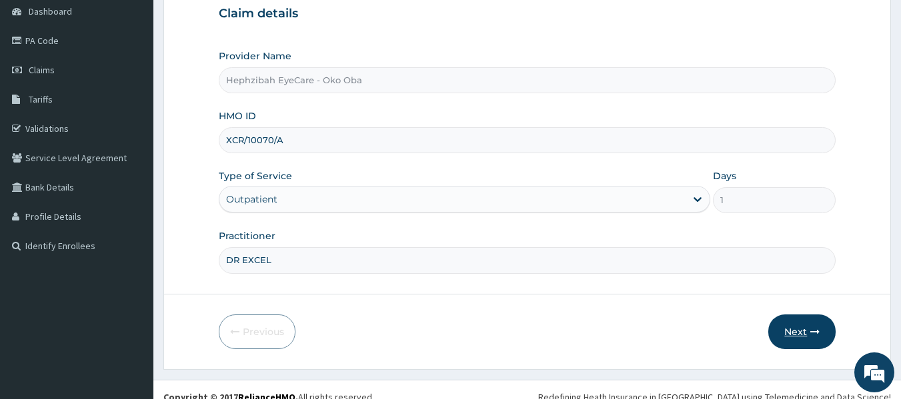
type input "DR EXCEL"
click at [784, 332] on button "Next" at bounding box center [801, 332] width 67 height 35
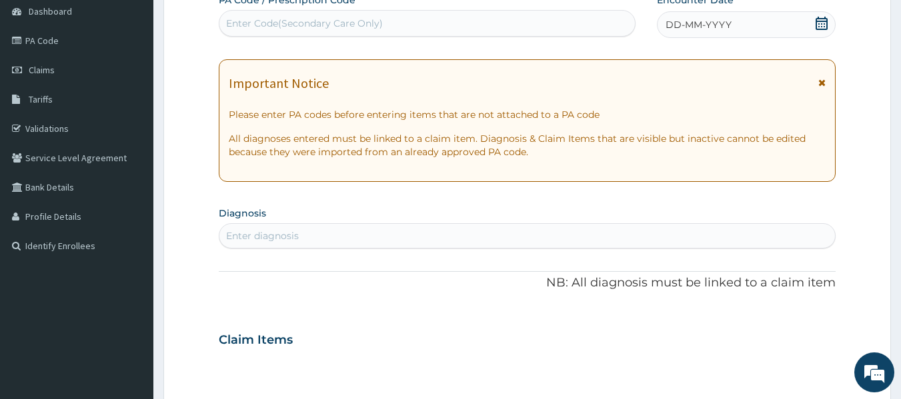
click at [286, 19] on div "Enter Code(Secondary Care Only)" at bounding box center [304, 23] width 157 height 13
paste input "PA/3C2156"
type input "PA/3C2156"
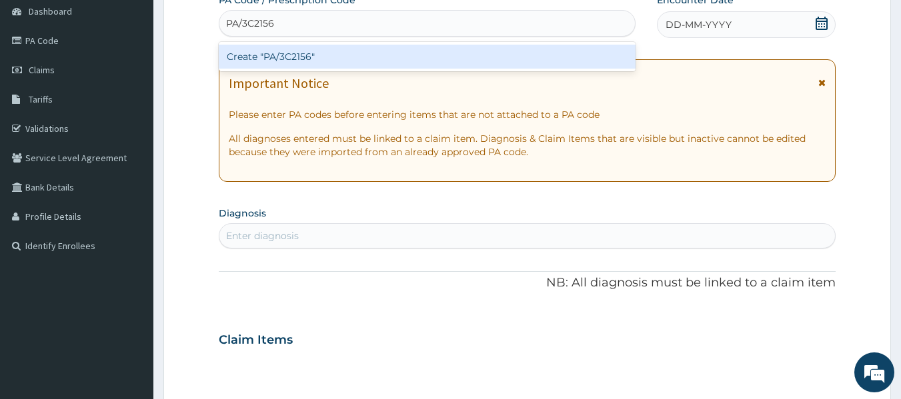
click at [261, 59] on div "Create "PA/3C2156"" at bounding box center [427, 57] width 417 height 24
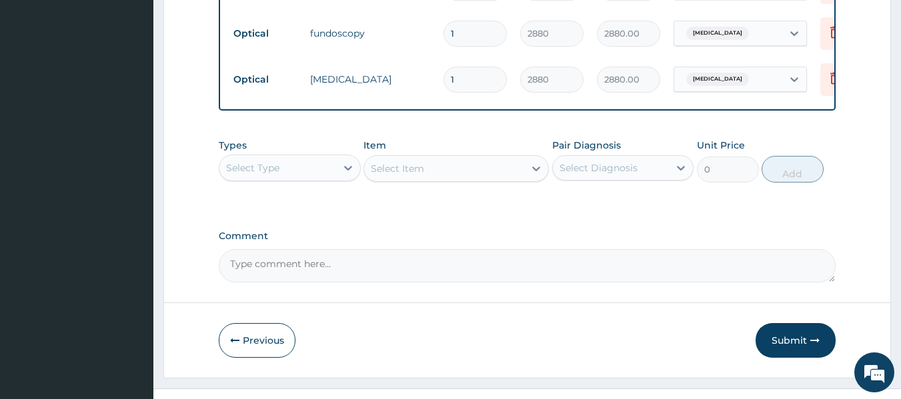
scroll to position [673, 0]
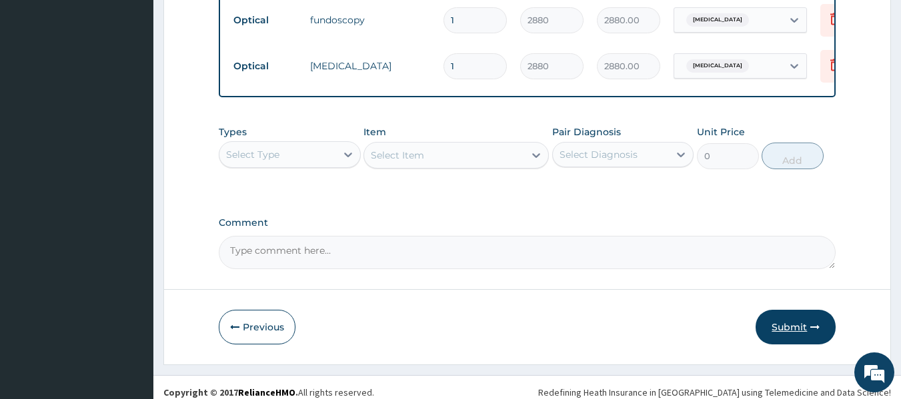
click at [809, 333] on button "Submit" at bounding box center [795, 327] width 80 height 35
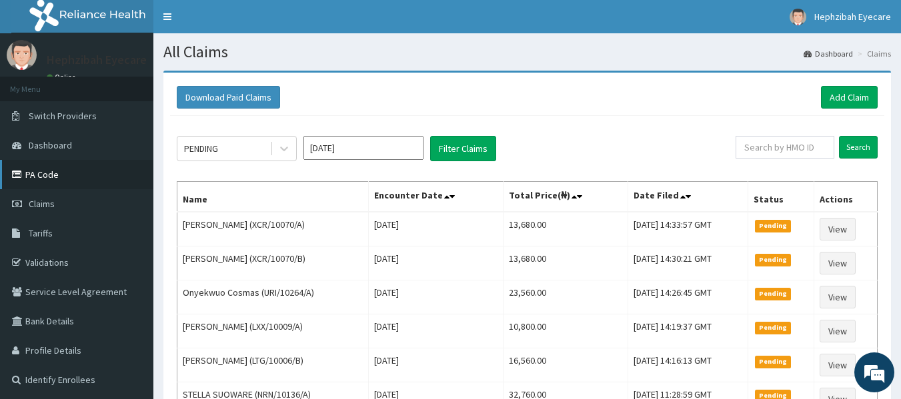
click at [85, 177] on link "PA Code" at bounding box center [76, 174] width 153 height 29
click at [35, 202] on span "Claims" at bounding box center [42, 204] width 26 height 12
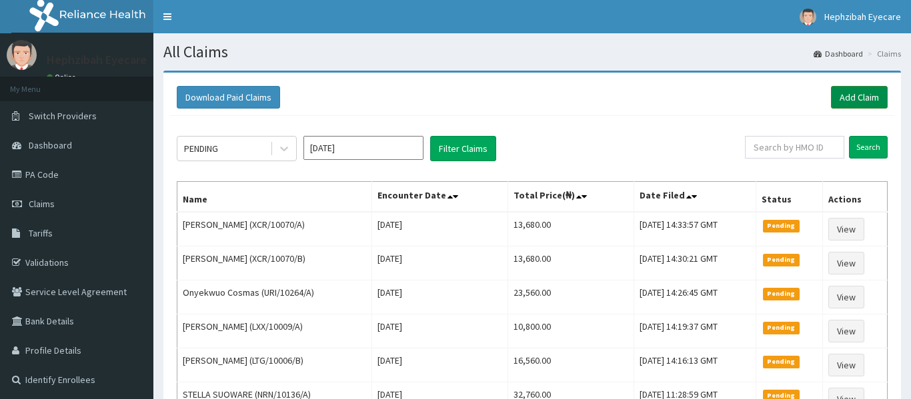
click at [845, 97] on link "Add Claim" at bounding box center [859, 97] width 57 height 23
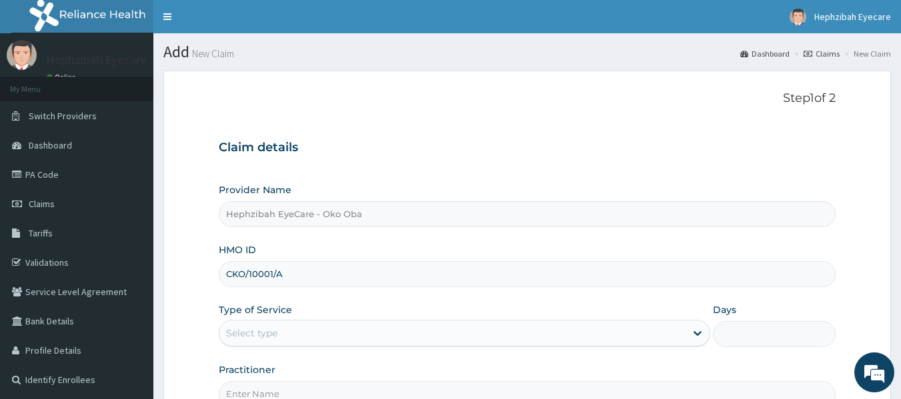
type input "CKO/10001/A"
click at [334, 332] on div "Select type" at bounding box center [452, 333] width 466 height 21
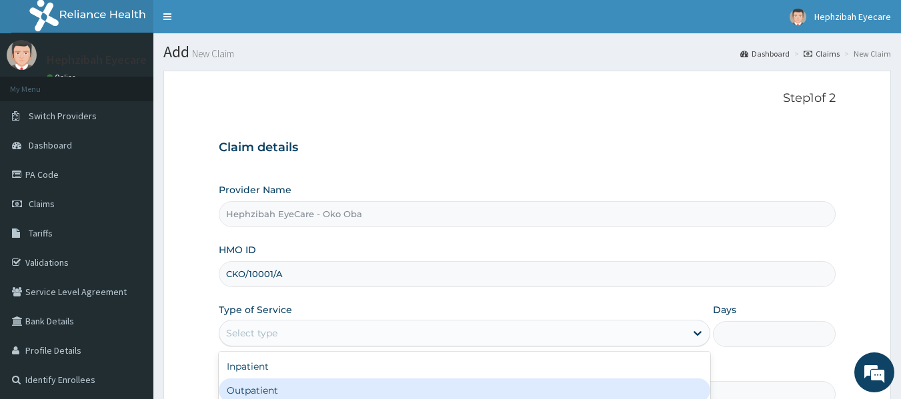
click at [255, 392] on div "Outpatient" at bounding box center [464, 391] width 491 height 24
type input "1"
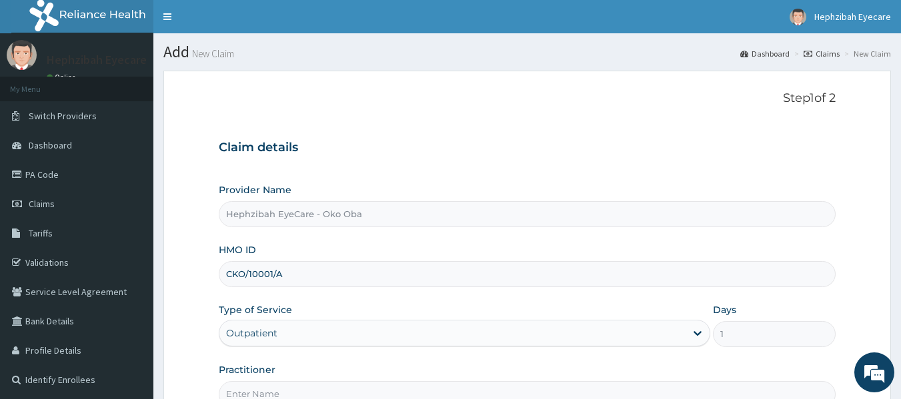
click at [255, 392] on input "Practitioner" at bounding box center [527, 394] width 617 height 26
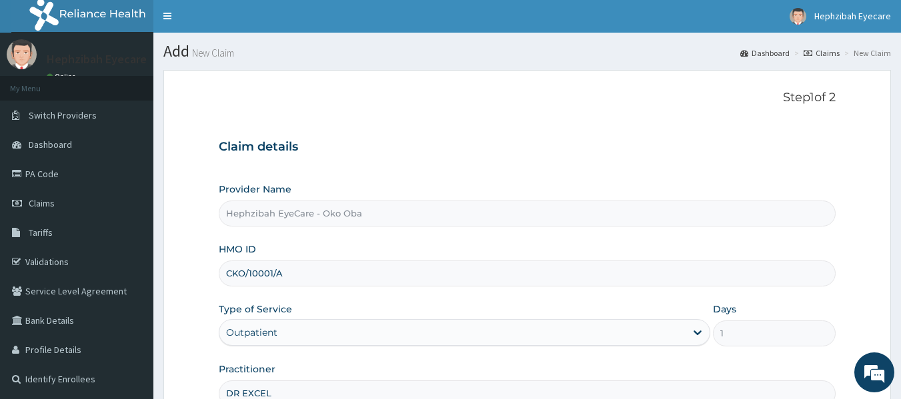
type input "DR EXCEL"
click at [202, 371] on form "Step 1 of 2 Claim details Provider Name Hephzibah EyeCare - Oko Oba HMO ID CKO/…" at bounding box center [526, 286] width 727 height 433
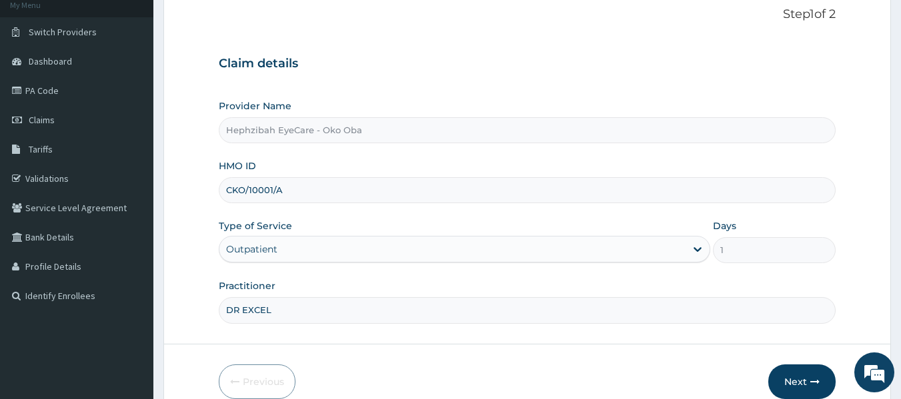
scroll to position [149, 0]
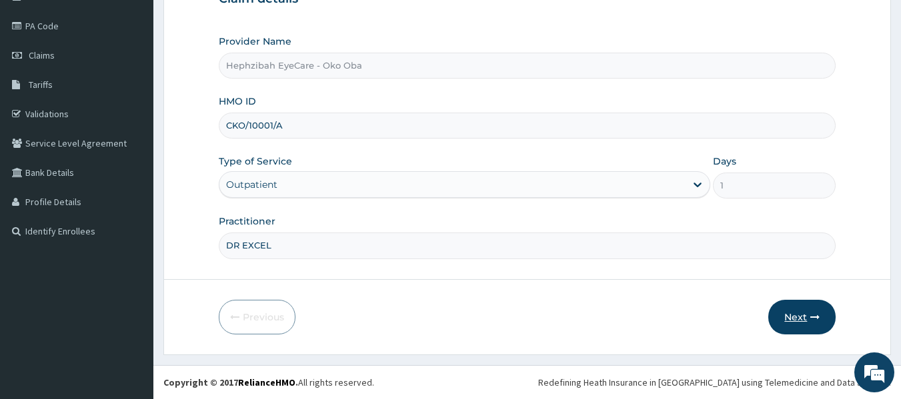
click at [817, 317] on icon "button" at bounding box center [814, 317] width 9 height 9
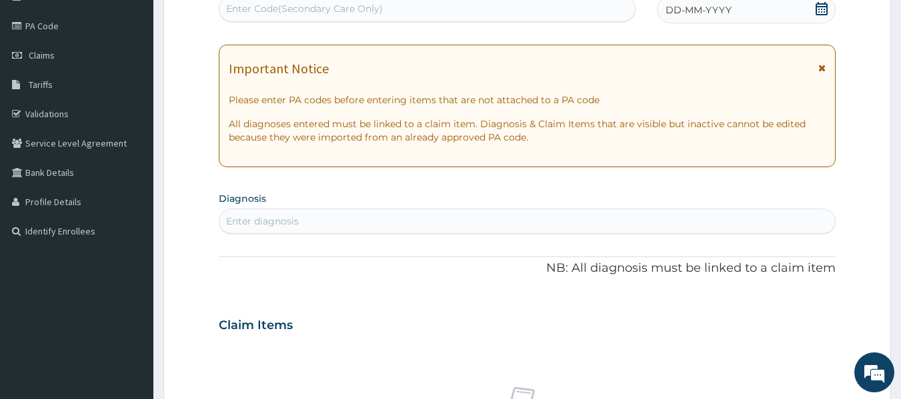
click at [262, 11] on div "Enter Code(Secondary Care Only)" at bounding box center [304, 8] width 157 height 13
paste input "PA/78C9DA"
type input "PA/78C9DA"
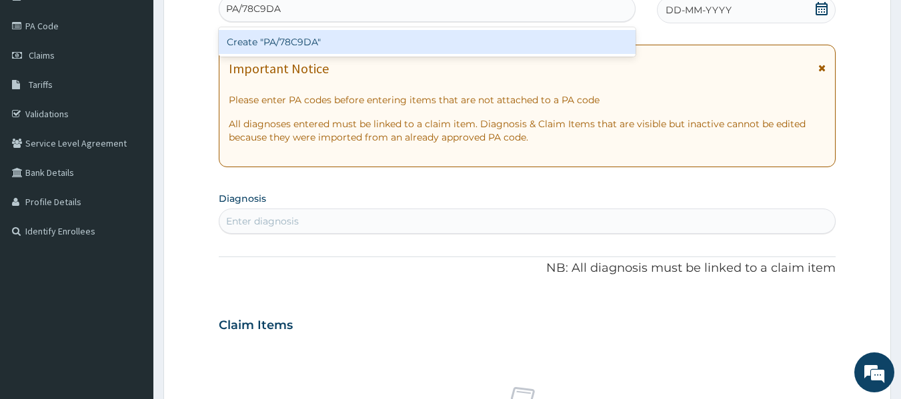
click at [248, 51] on div "Create "PA/78C9DA"" at bounding box center [427, 42] width 417 height 24
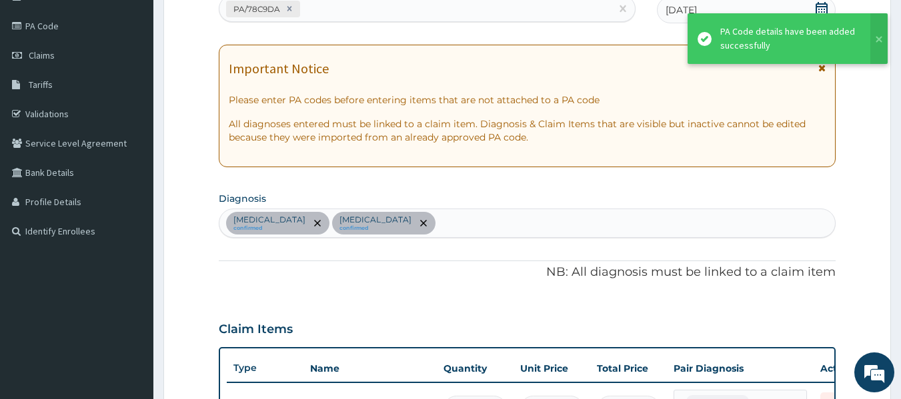
scroll to position [169, 0]
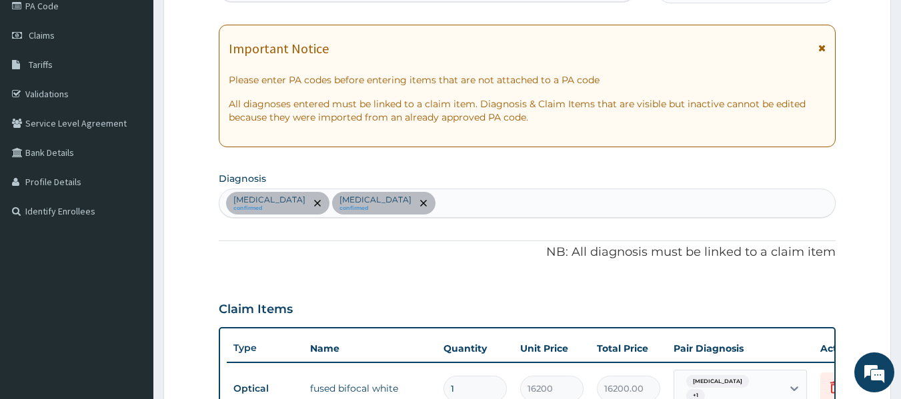
click at [351, 253] on p "NB: All diagnosis must be linked to a claim item" at bounding box center [527, 252] width 617 height 17
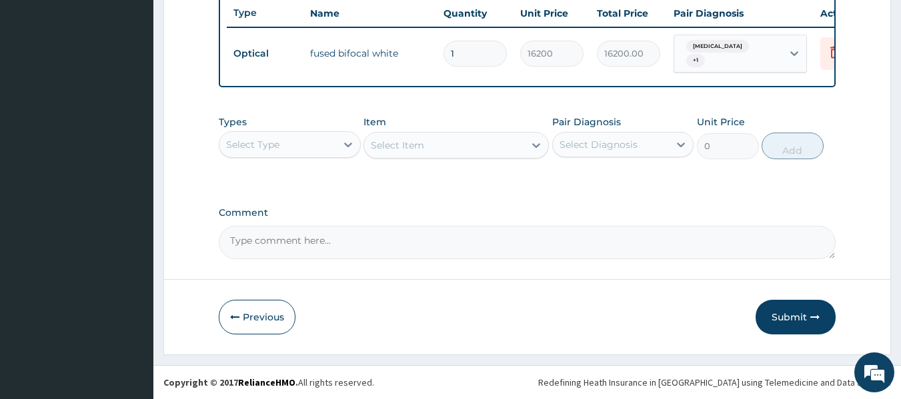
scroll to position [509, 0]
click at [253, 243] on textarea "Comment" at bounding box center [527, 242] width 617 height 33
type textarea "ENROLLEE LENS IS #15000"
click at [781, 314] on button "Submit" at bounding box center [795, 317] width 80 height 35
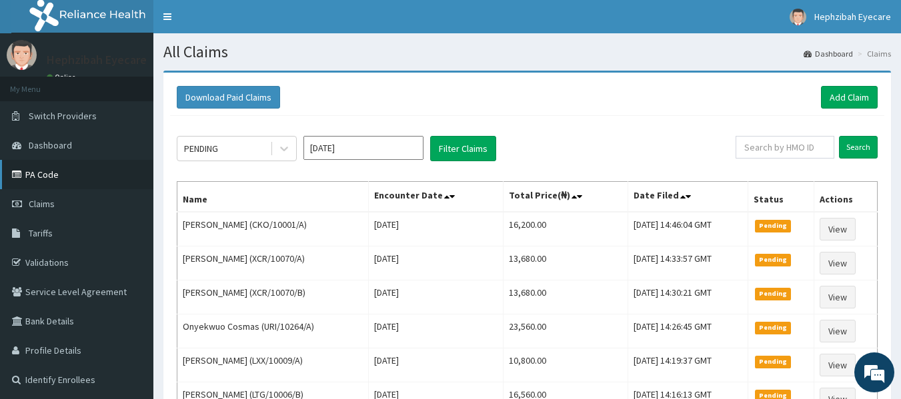
click at [59, 178] on link "PA Code" at bounding box center [76, 174] width 153 height 29
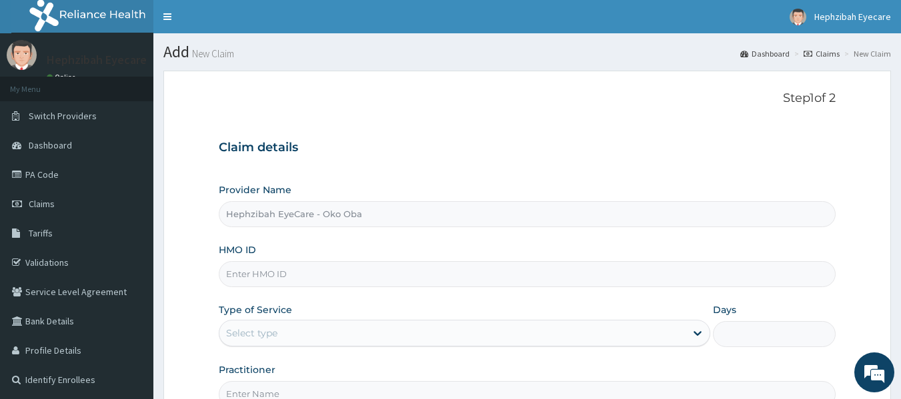
click at [384, 271] on input "HMO ID" at bounding box center [527, 274] width 617 height 26
type input "CNP/10428/B"
click at [312, 335] on div "Select type" at bounding box center [452, 333] width 466 height 21
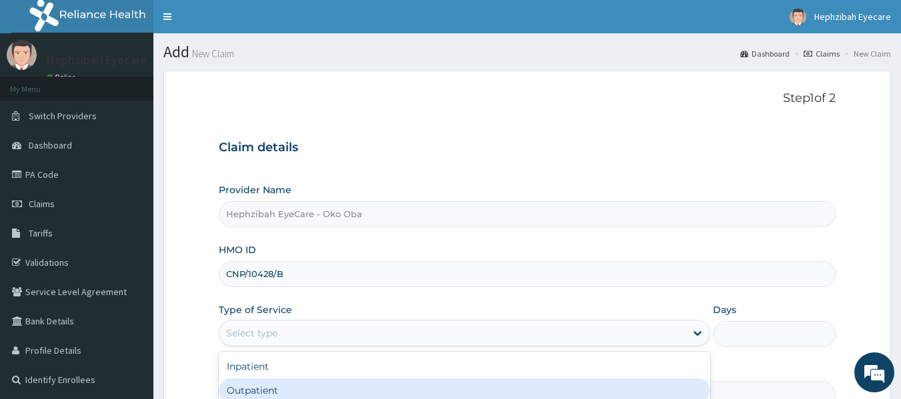
click at [268, 393] on div "Outpatient" at bounding box center [464, 391] width 491 height 24
type input "1"
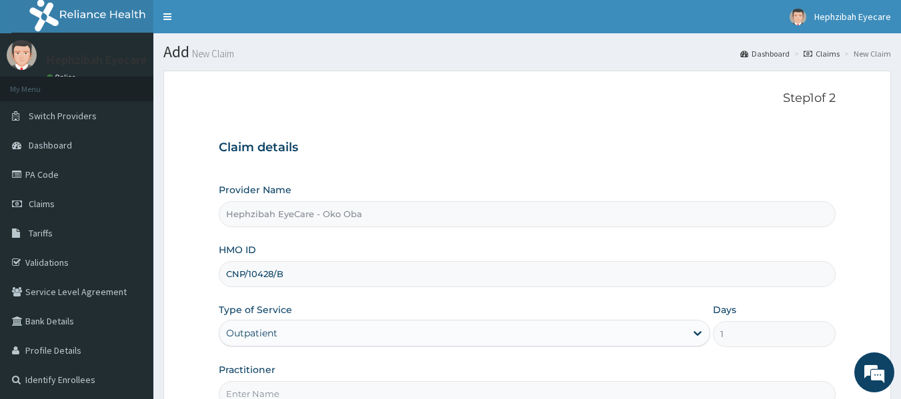
click at [268, 393] on input "Practitioner" at bounding box center [527, 394] width 617 height 26
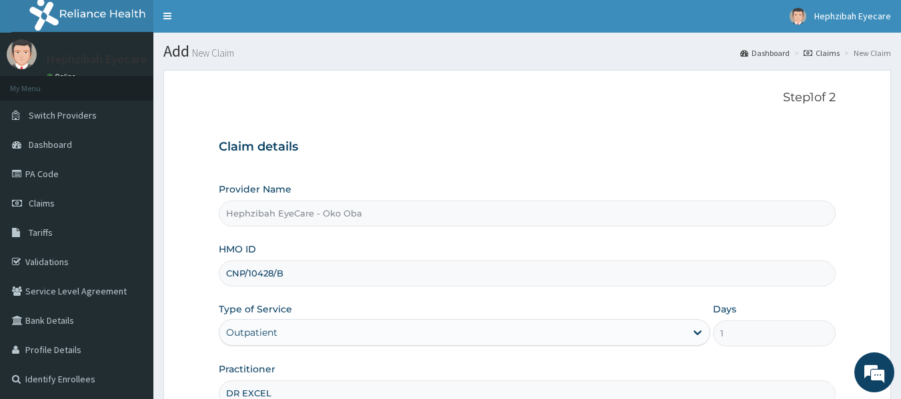
type input "DR EXCEL"
click at [215, 381] on form "Step 1 of 2 Claim details Provider Name Hephzibah EyeCare - Oko Oba HMO ID CNP/…" at bounding box center [526, 286] width 727 height 433
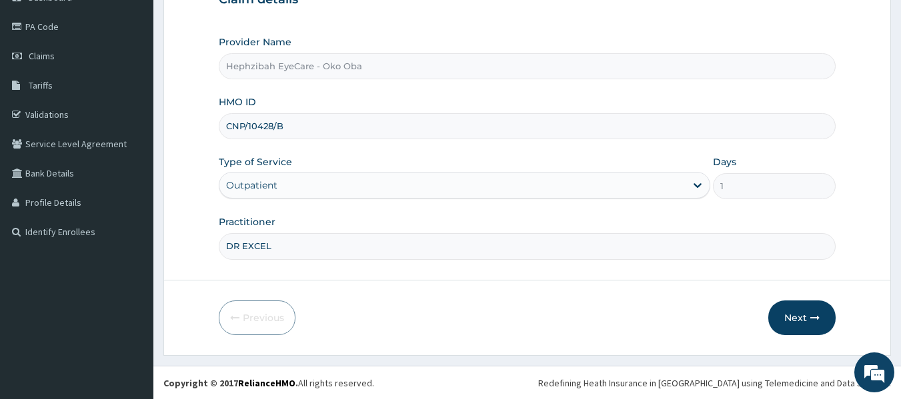
scroll to position [149, 0]
click at [797, 313] on button "Next" at bounding box center [801, 317] width 67 height 35
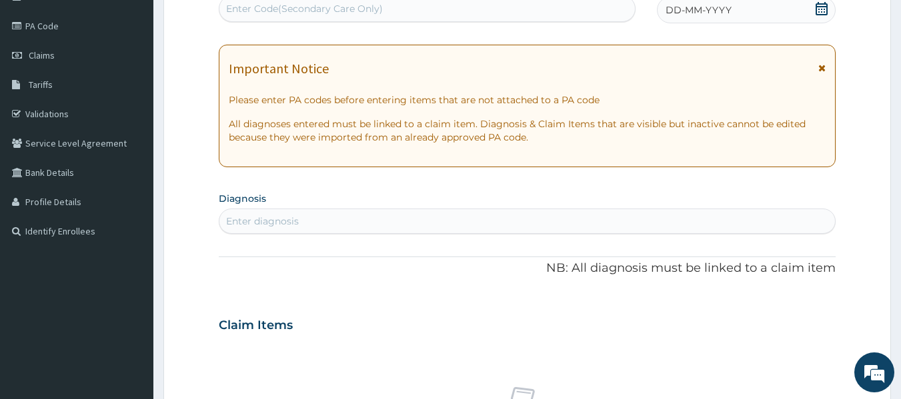
click at [320, 6] on div "Enter Code(Secondary Care Only)" at bounding box center [304, 8] width 157 height 13
paste input "PA/8A75C8"
type input "PA/8A75C8"
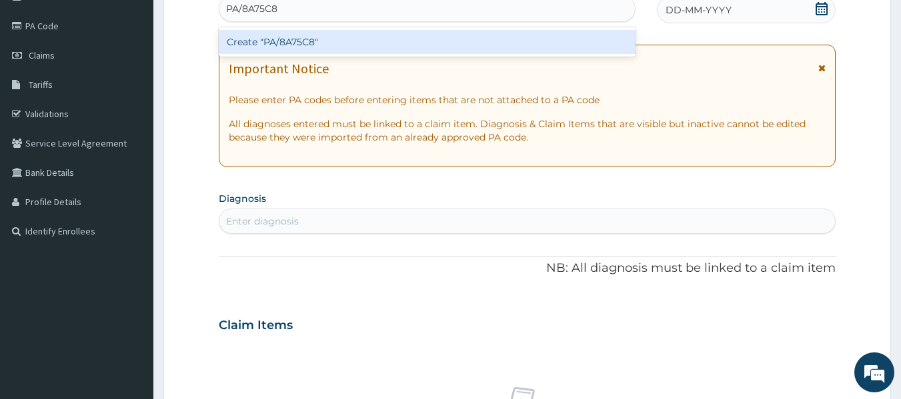
click at [274, 51] on div "Create "PA/8A75C8"" at bounding box center [427, 42] width 417 height 24
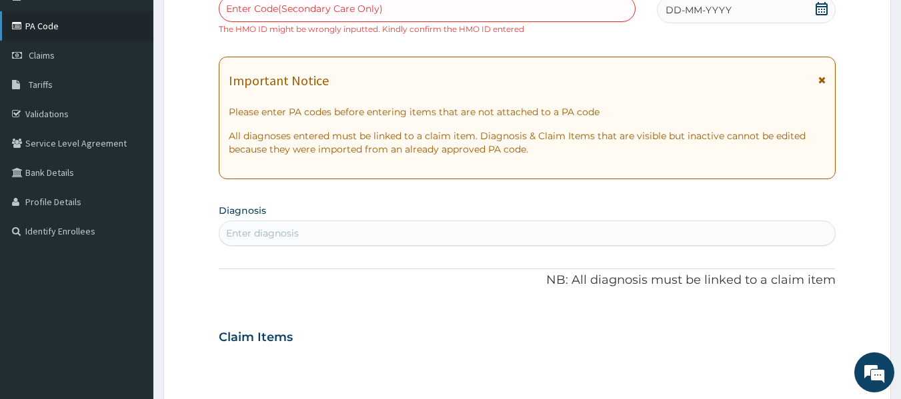
click at [43, 29] on link "PA Code" at bounding box center [76, 25] width 153 height 29
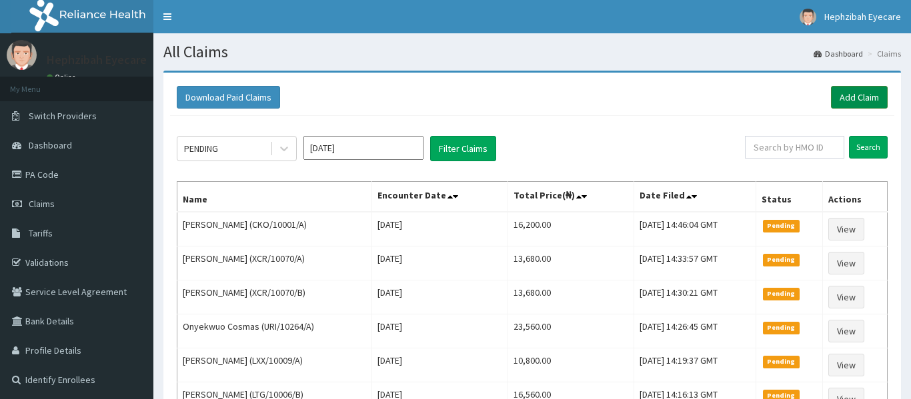
click at [834, 102] on link "Add Claim" at bounding box center [859, 97] width 57 height 23
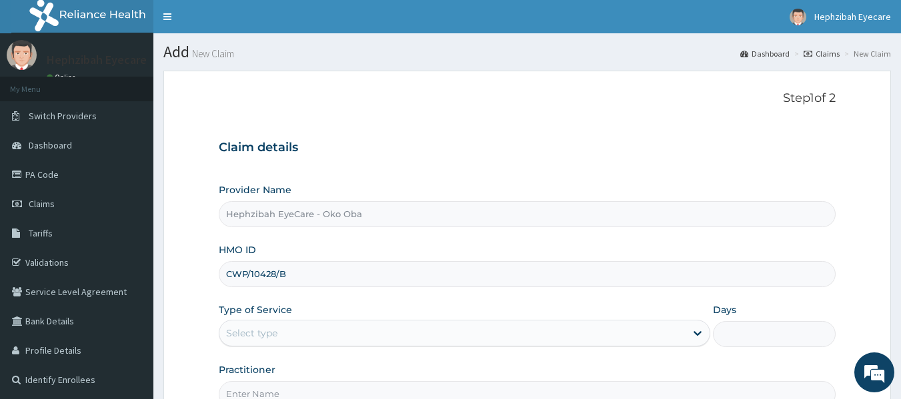
type input "CWP/10428/B"
click at [298, 328] on div "Select type" at bounding box center [452, 333] width 466 height 21
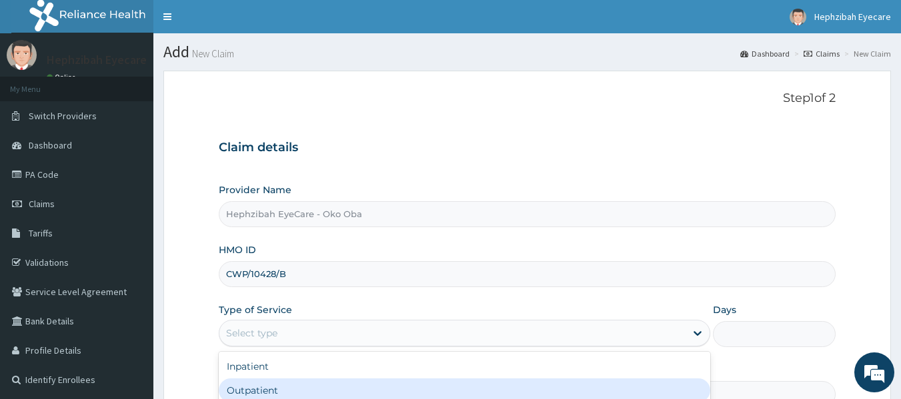
click at [236, 382] on div "Outpatient" at bounding box center [464, 391] width 491 height 24
type input "1"
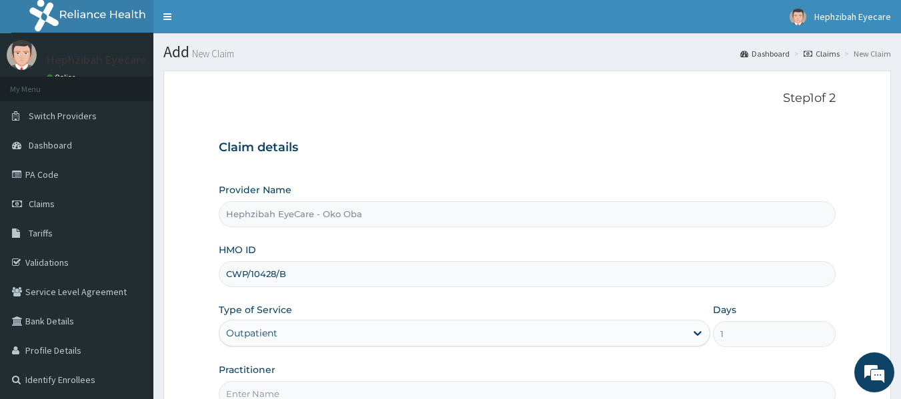
click at [201, 372] on form "Step 1 of 2 Claim details Provider Name Hephzibah EyeCare - Oko Oba HMO ID CWP/…" at bounding box center [526, 287] width 727 height 433
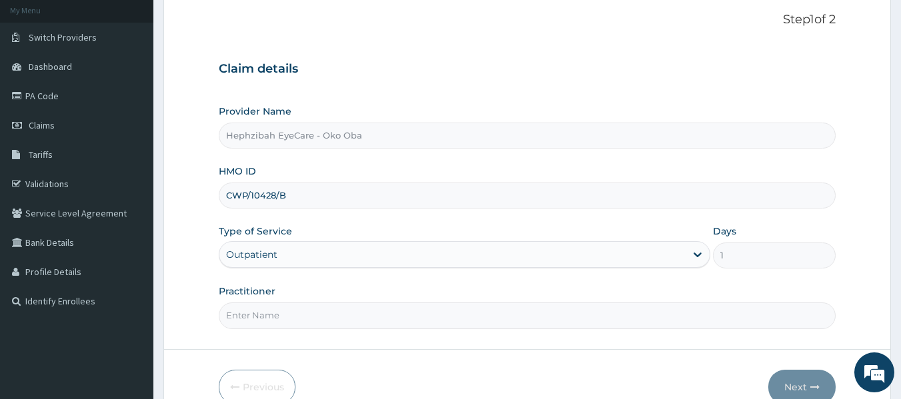
scroll to position [80, 0]
click at [353, 313] on input "Practitioner" at bounding box center [527, 314] width 617 height 26
type input "DR EXCEL"
click at [777, 383] on button "Next" at bounding box center [801, 386] width 67 height 35
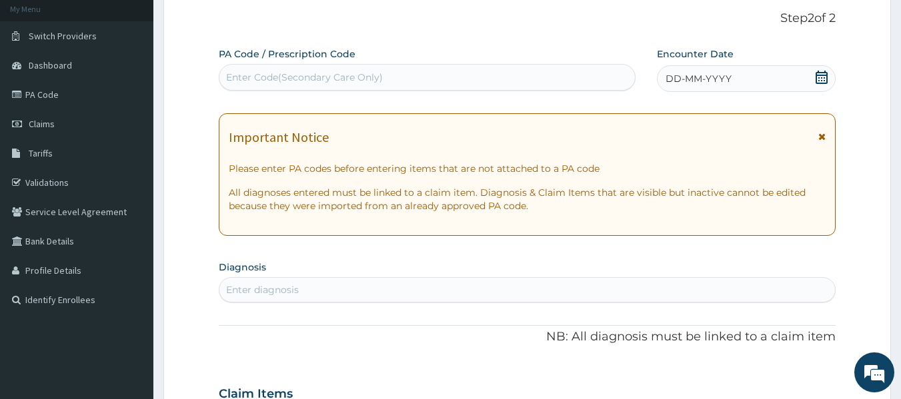
click at [426, 76] on div "Enter Code(Secondary Care Only)" at bounding box center [427, 77] width 416 height 21
paste input "PA/8A75C8"
type input "PA/8A75C8"
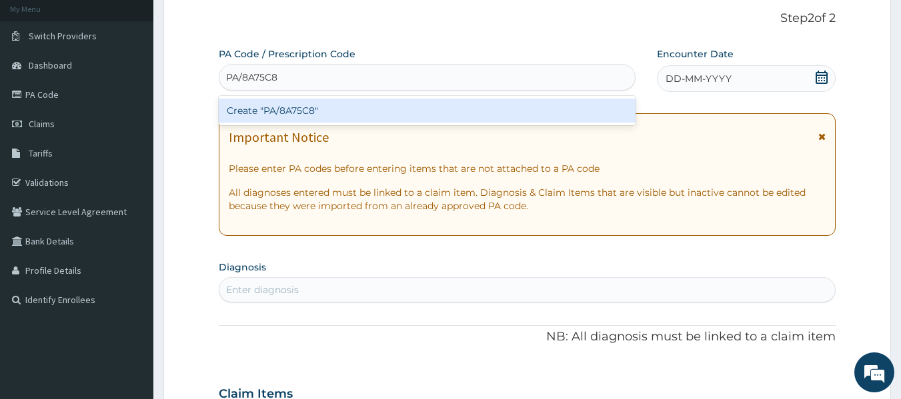
click at [365, 112] on div "Create "PA/8A75C8"" at bounding box center [427, 111] width 417 height 24
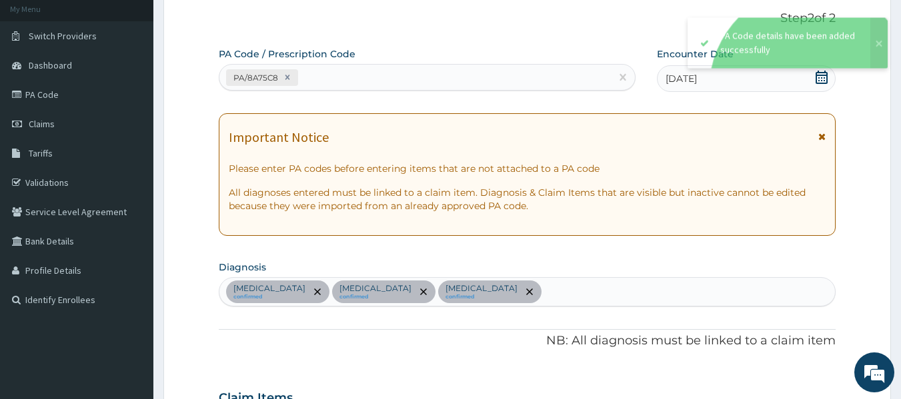
scroll to position [593, 0]
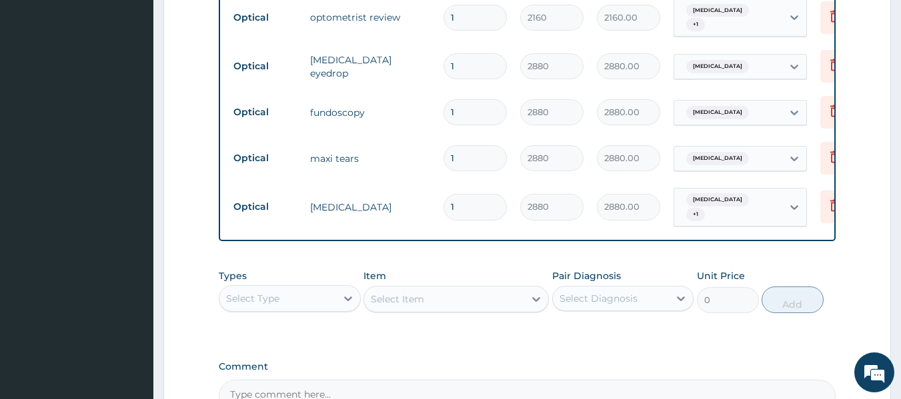
click at [282, 161] on td "Optical" at bounding box center [265, 158] width 77 height 25
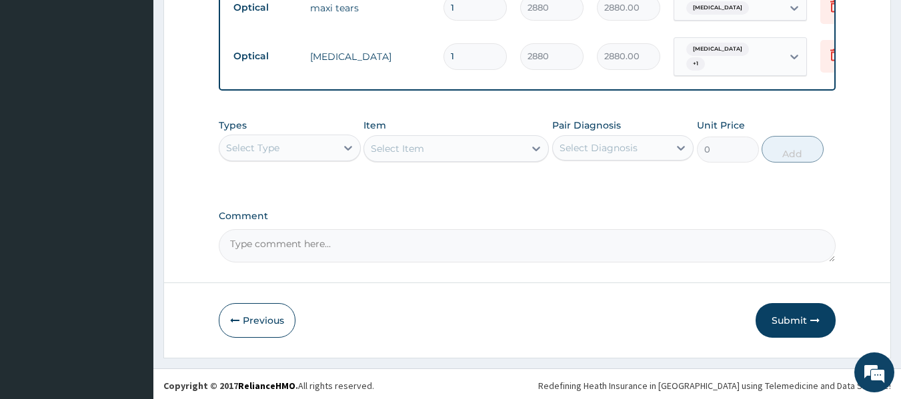
scroll to position [750, 0]
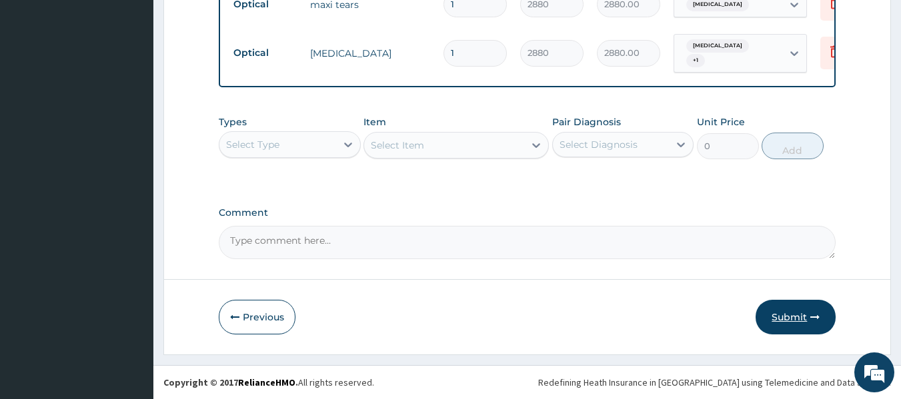
click at [793, 314] on button "Submit" at bounding box center [795, 317] width 80 height 35
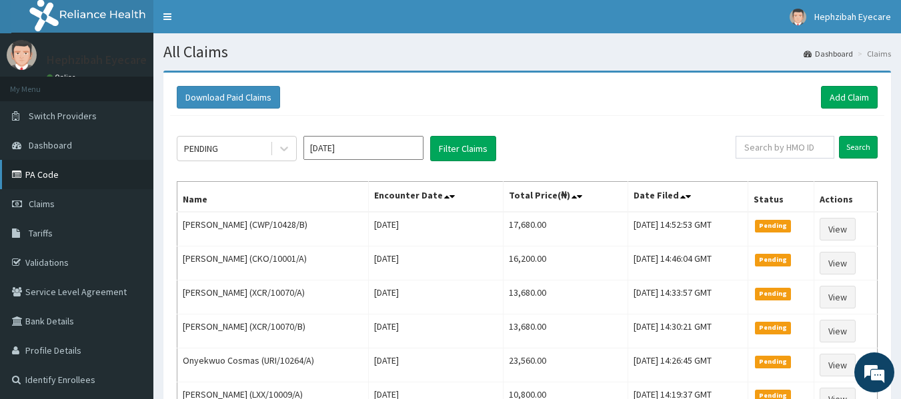
click at [73, 168] on link "PA Code" at bounding box center [76, 174] width 153 height 29
